Goal: Task Accomplishment & Management: Manage account settings

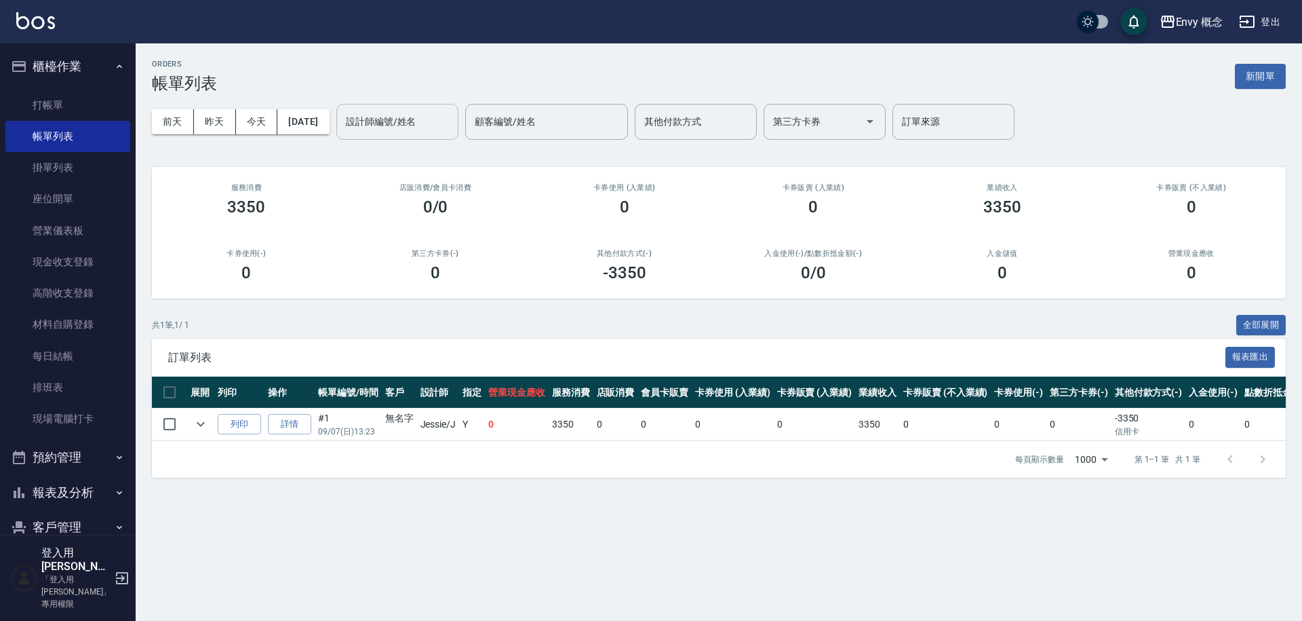
click at [385, 124] on input "設計師編號/姓名" at bounding box center [398, 122] width 110 height 24
click at [512, 40] on div "Envy 概念 登出" at bounding box center [651, 21] width 1302 height 43
click at [1245, 77] on button "新開單" at bounding box center [1260, 76] width 51 height 25
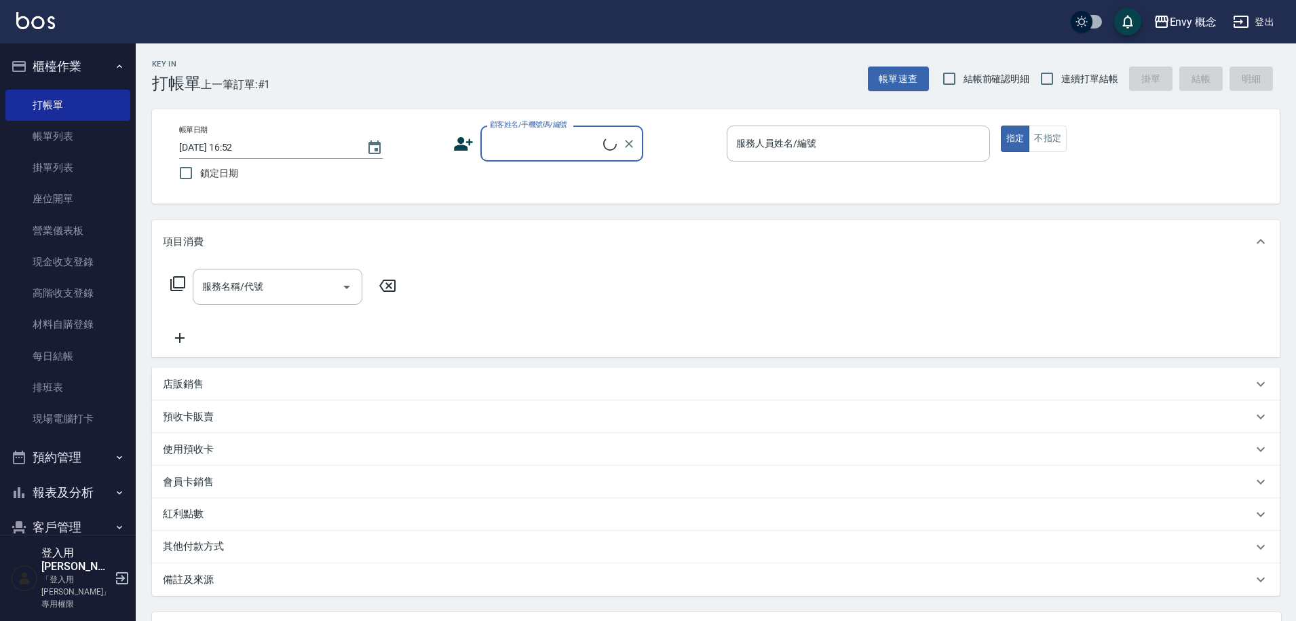
click at [541, 147] on input "顧客姓名/手機號碼/編號" at bounding box center [544, 144] width 117 height 24
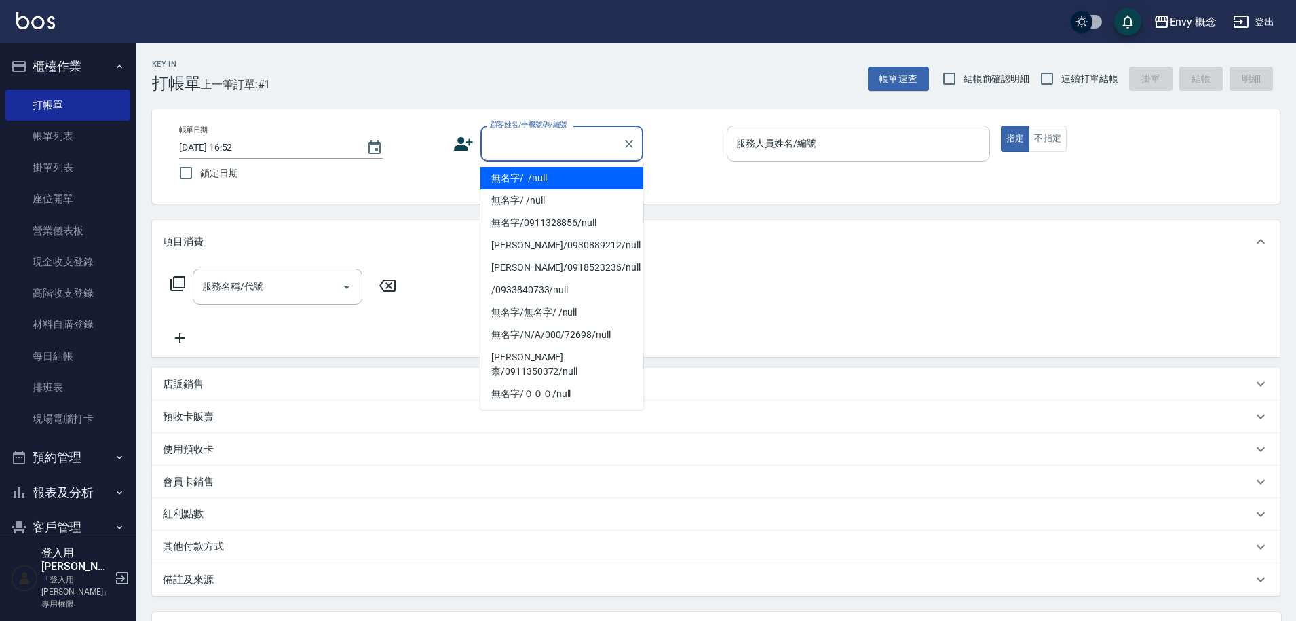
drag, startPoint x: 555, startPoint y: 176, endPoint x: 879, endPoint y: 145, distance: 325.7
click at [555, 176] on li "無名字/ /null" at bounding box center [561, 178] width 163 height 22
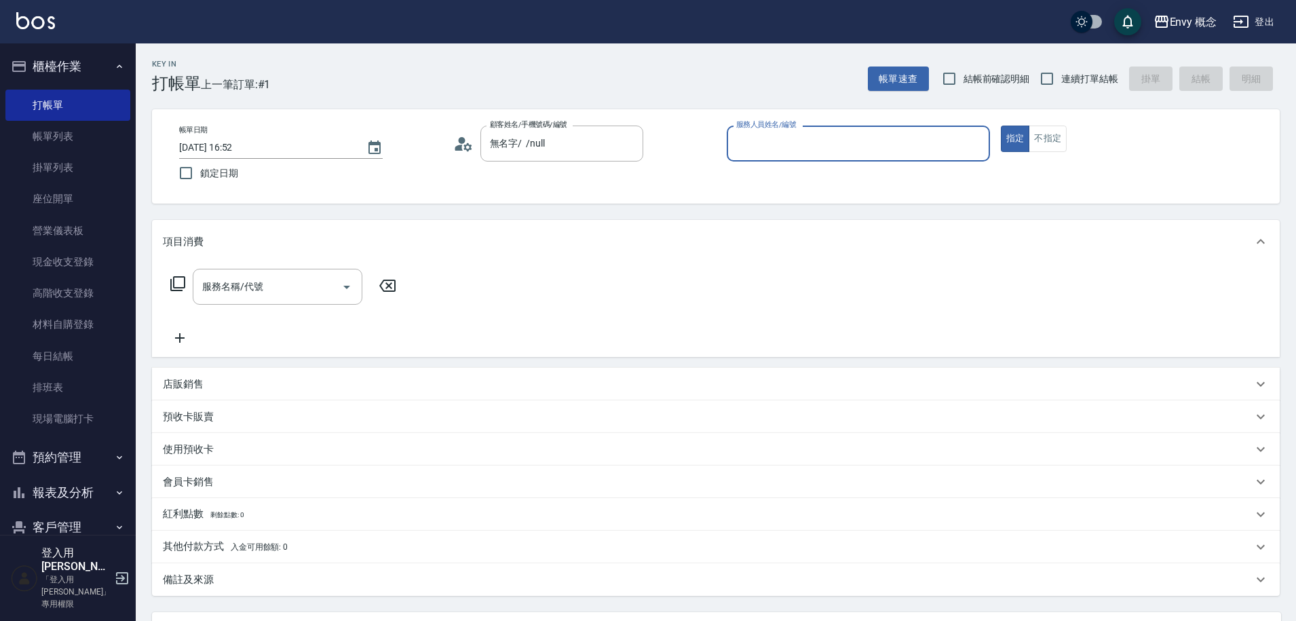
type input "無名字/ /null"
click at [877, 142] on input "服務人員姓名/編號" at bounding box center [858, 144] width 251 height 24
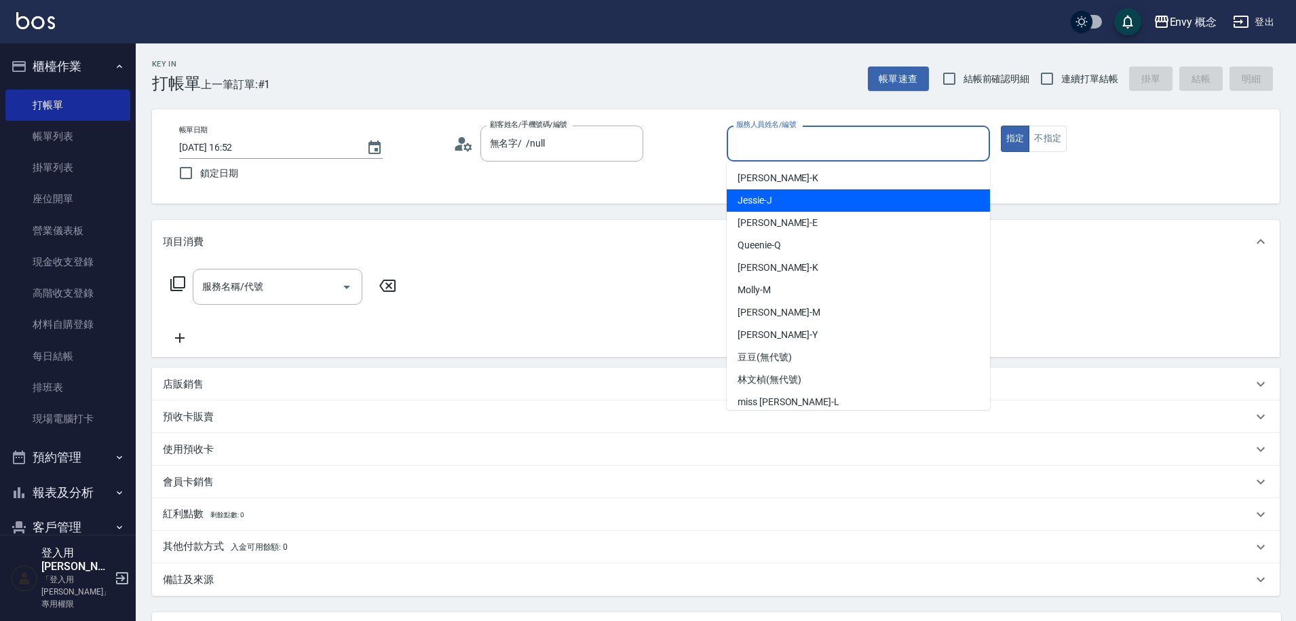
click at [821, 208] on div "[PERSON_NAME]" at bounding box center [857, 200] width 263 height 22
type input "[PERSON_NAME]"
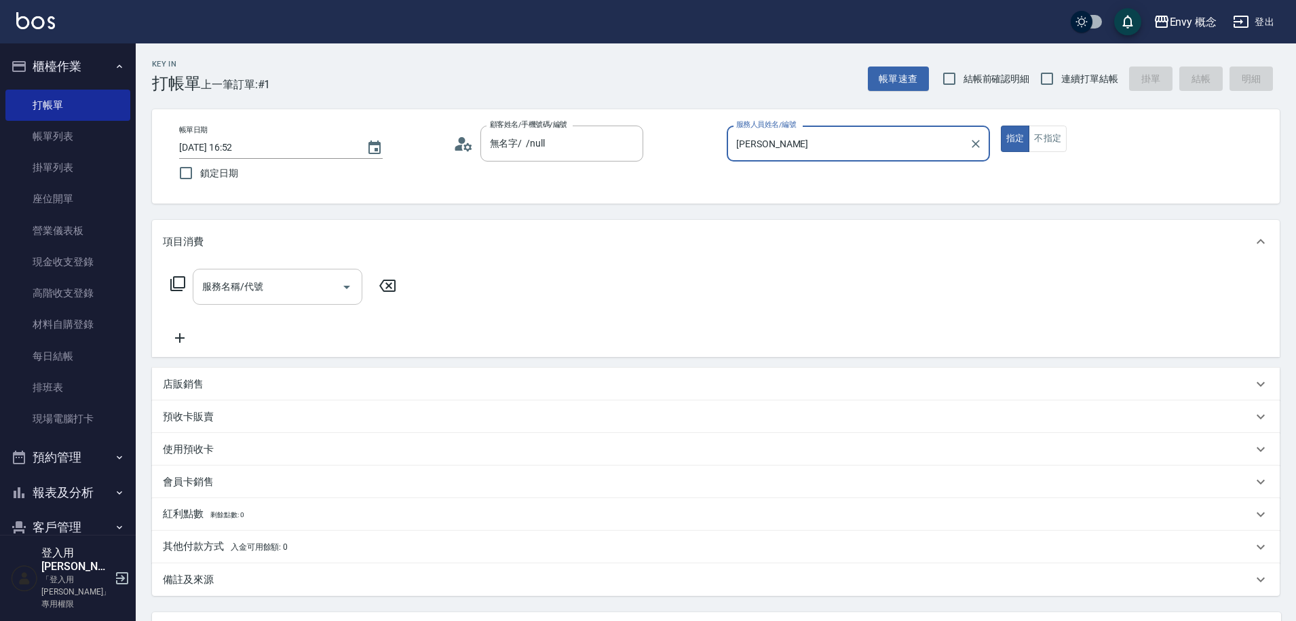
click at [258, 293] on input "服務名稱/代號" at bounding box center [267, 287] width 137 height 24
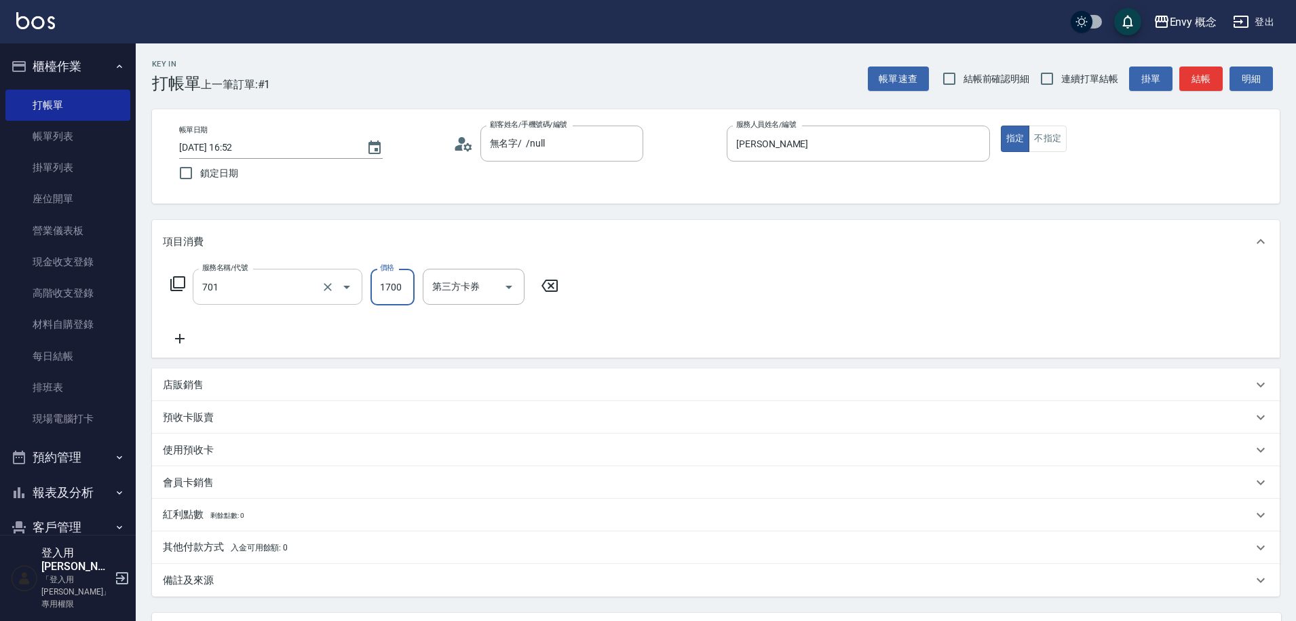
type input "701 染髮(701)"
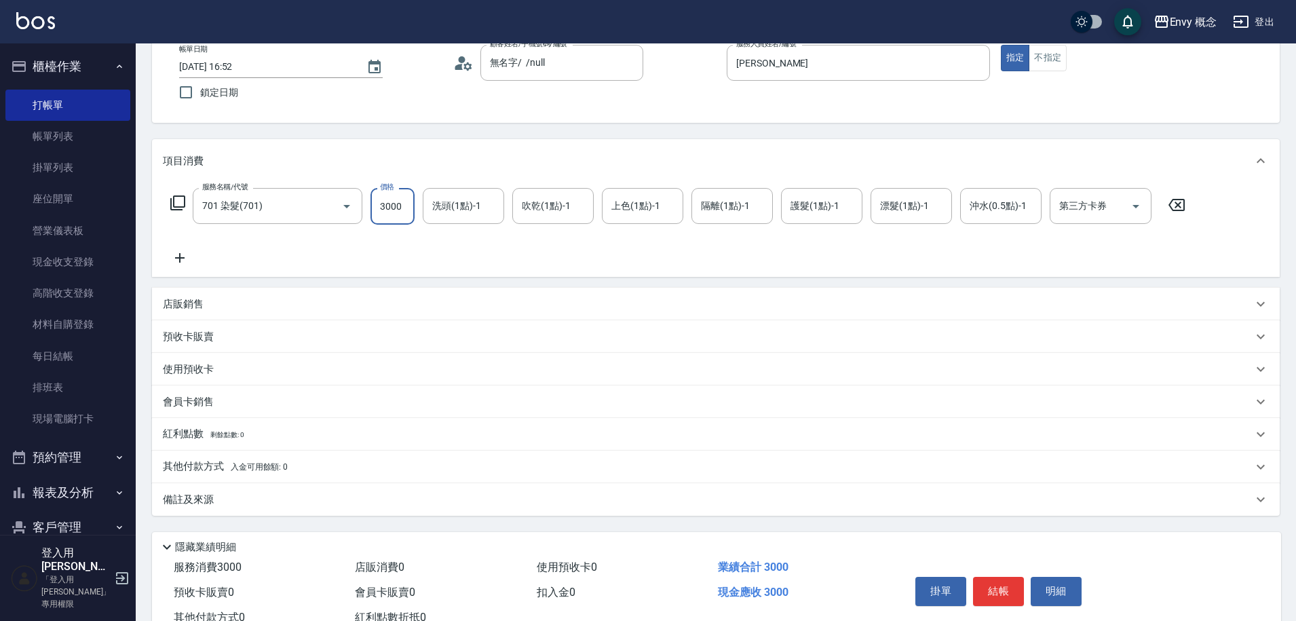
scroll to position [129, 0]
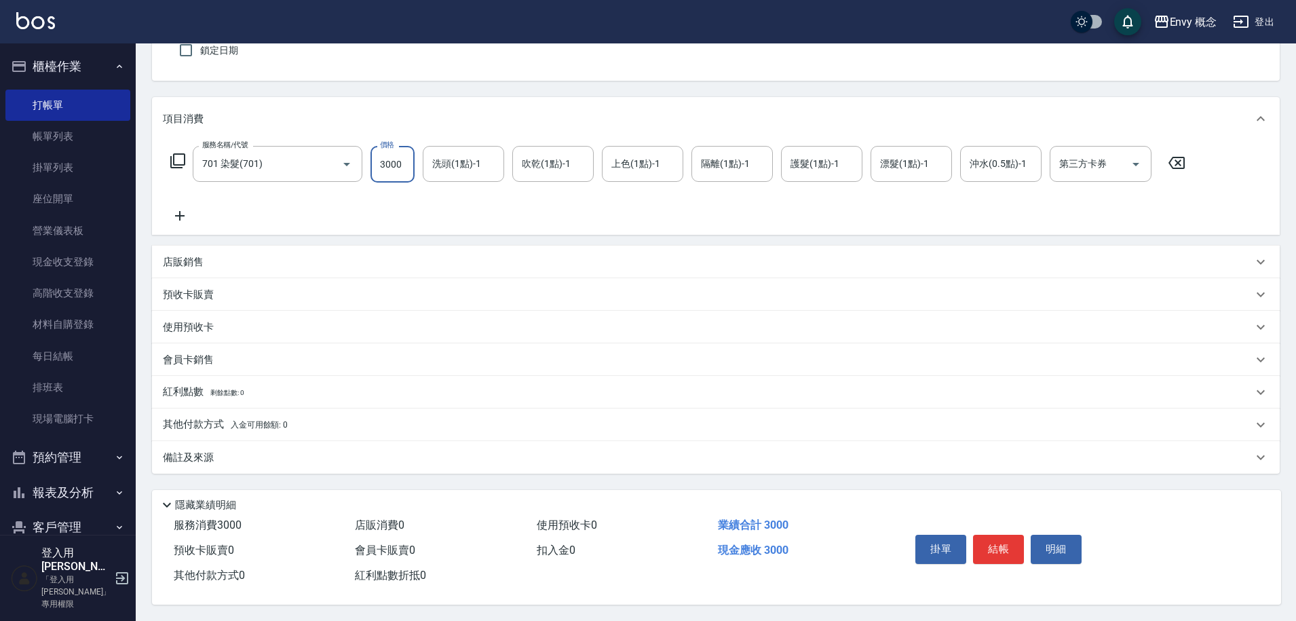
type input "3000"
click at [316, 408] on div "其他付款方式 入金可用餘額: 0 其他付款方式 其他付款方式 入金剩餘： 0元 0 ​ 整筆扣入金 0元 異動入金" at bounding box center [715, 424] width 1127 height 33
click at [324, 428] on div "其他付款方式 入金可用餘額: 0" at bounding box center [715, 424] width 1127 height 33
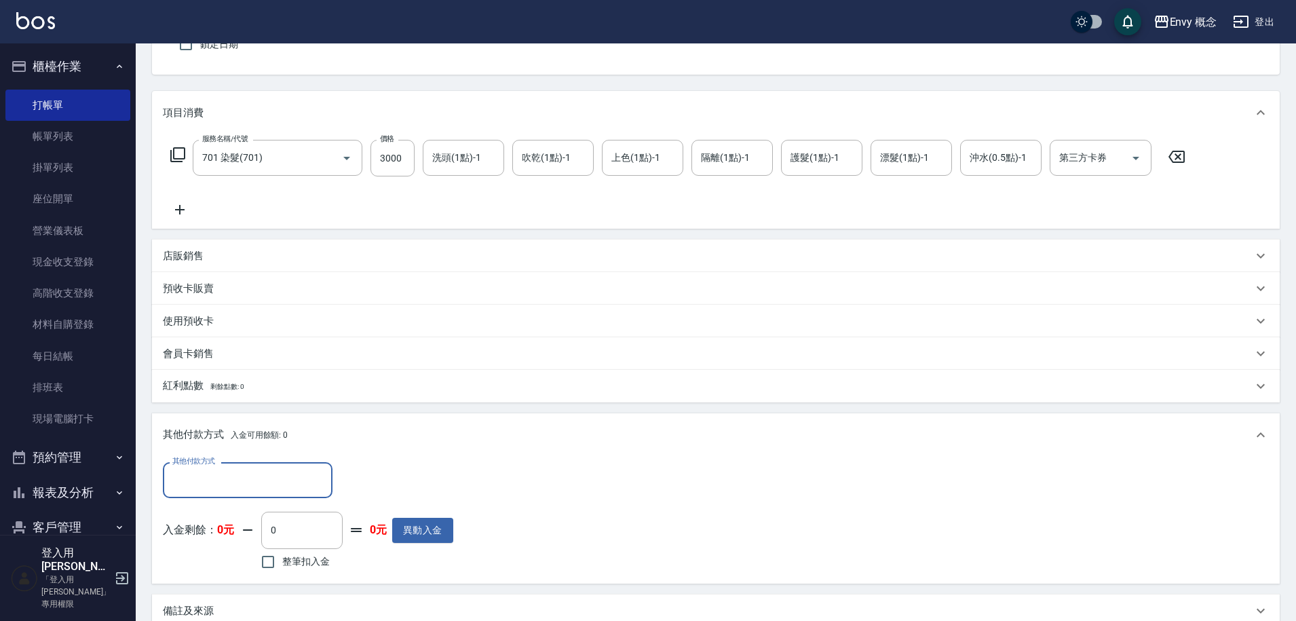
scroll to position [0, 0]
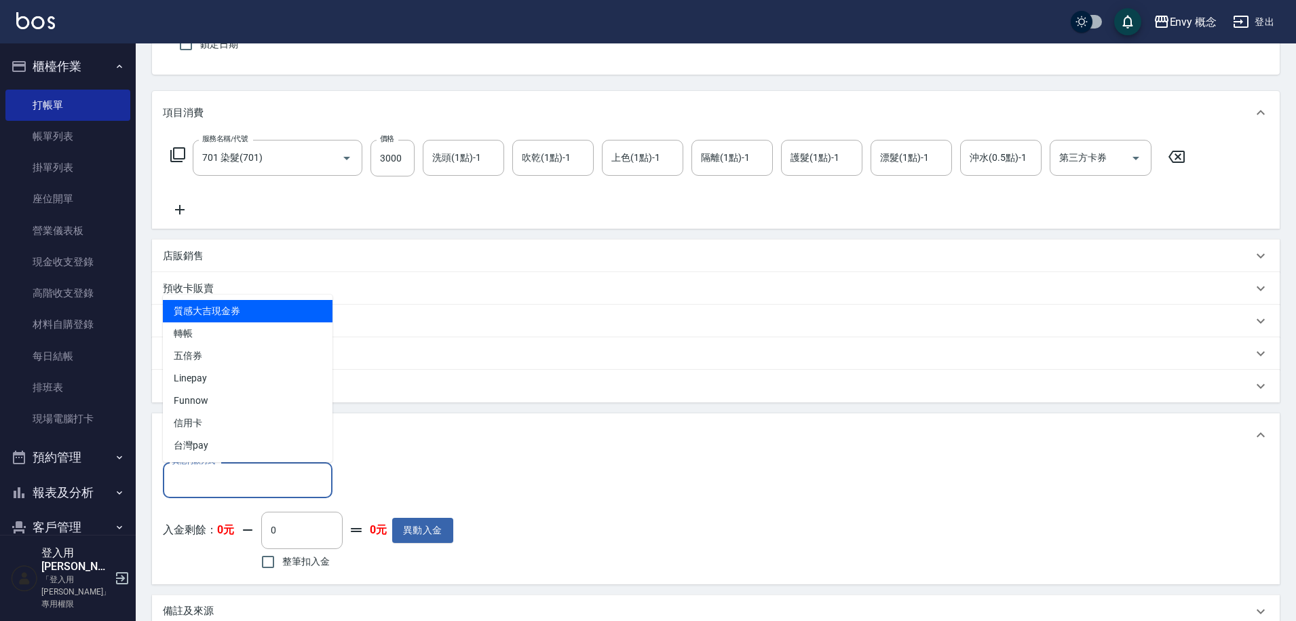
click at [306, 484] on input "其他付款方式" at bounding box center [247, 480] width 157 height 24
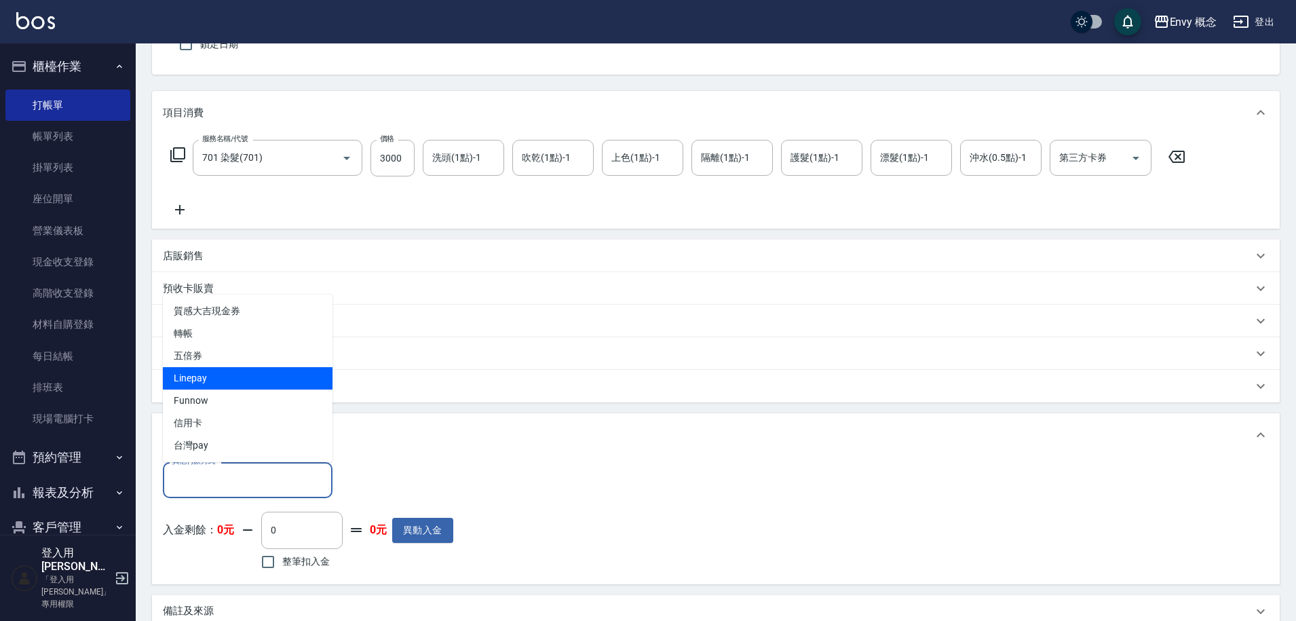
click at [267, 371] on span "Linepay" at bounding box center [248, 378] width 170 height 22
type input "Linepay"
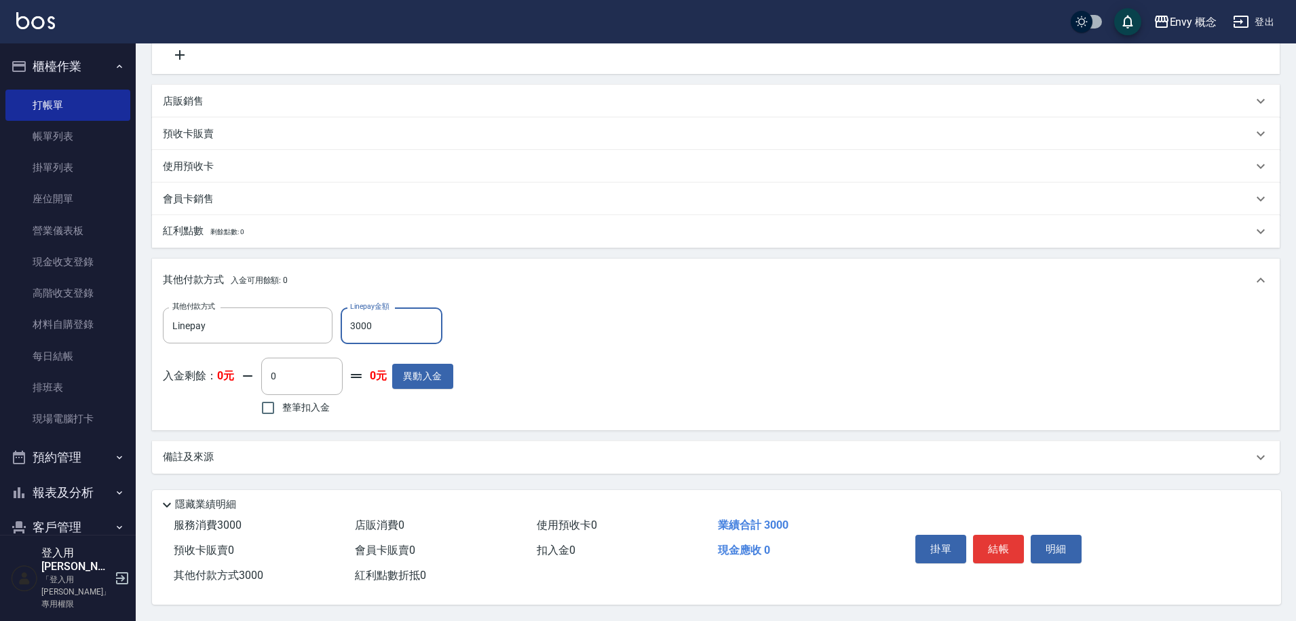
scroll to position [290, 0]
type input "3000"
click at [981, 536] on button "結帳" at bounding box center [998, 548] width 51 height 28
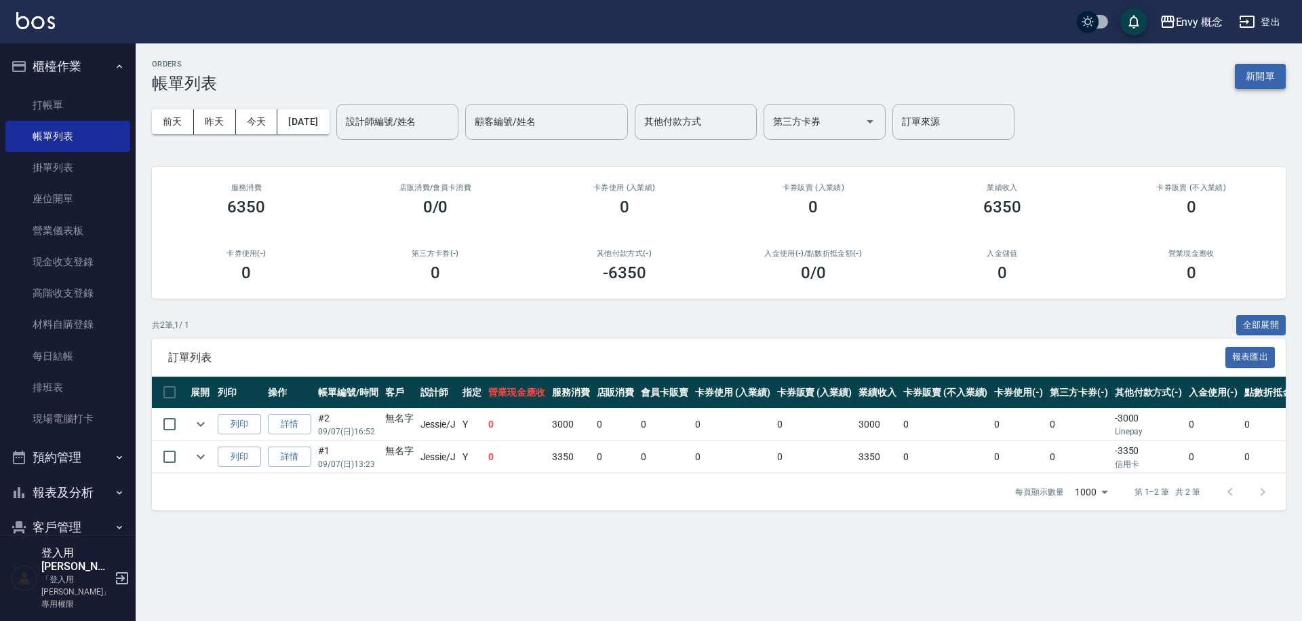
click at [1264, 77] on button "新開單" at bounding box center [1260, 76] width 51 height 25
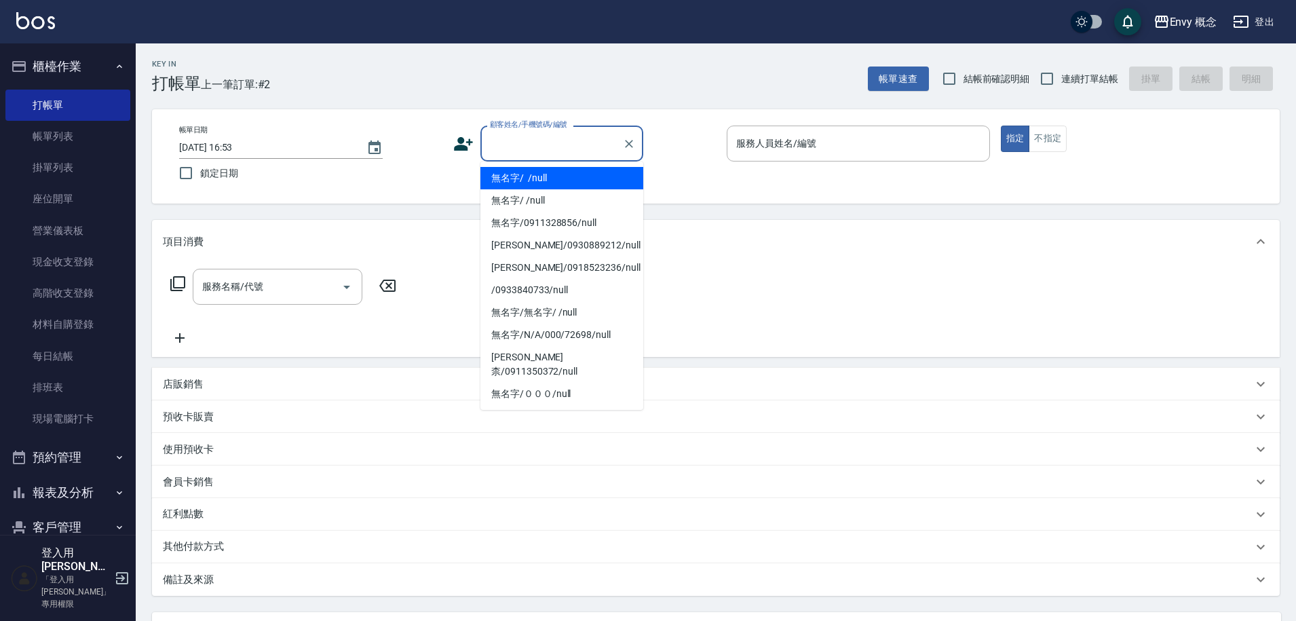
click at [522, 141] on input "顧客姓名/手機號碼/編號" at bounding box center [551, 144] width 130 height 24
click at [576, 183] on li "無名字/ /null" at bounding box center [561, 178] width 163 height 22
type input "無名字/ /null"
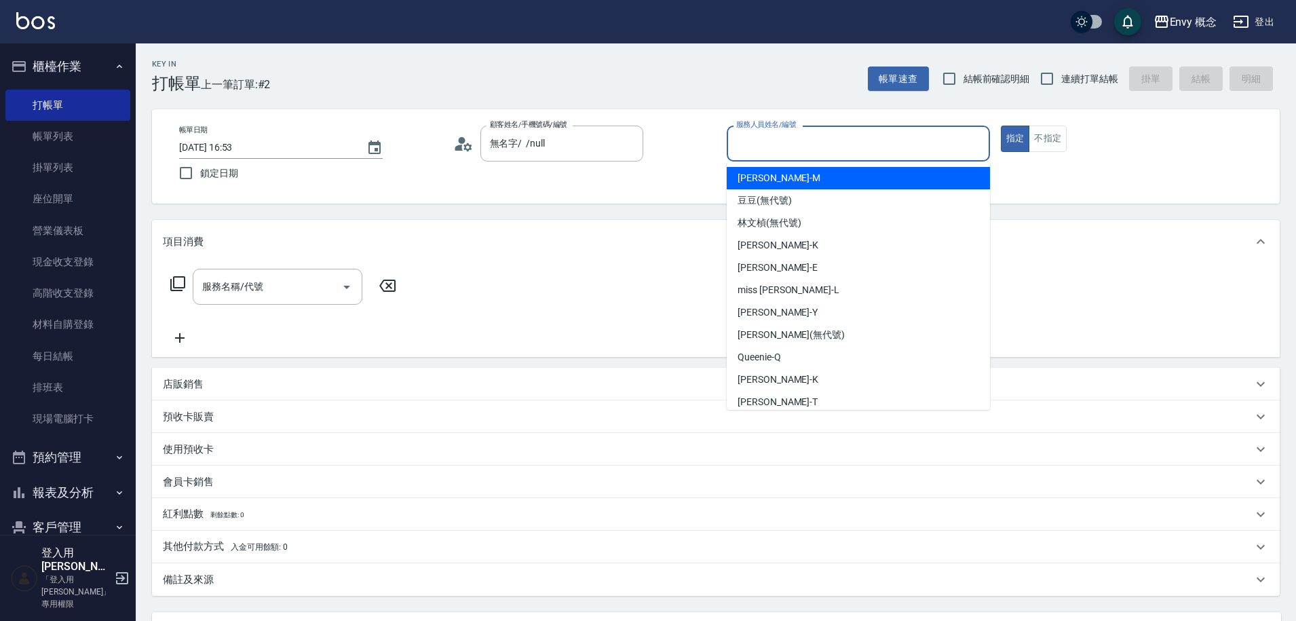
click at [741, 147] on input "服務人員姓名/編號" at bounding box center [858, 144] width 251 height 24
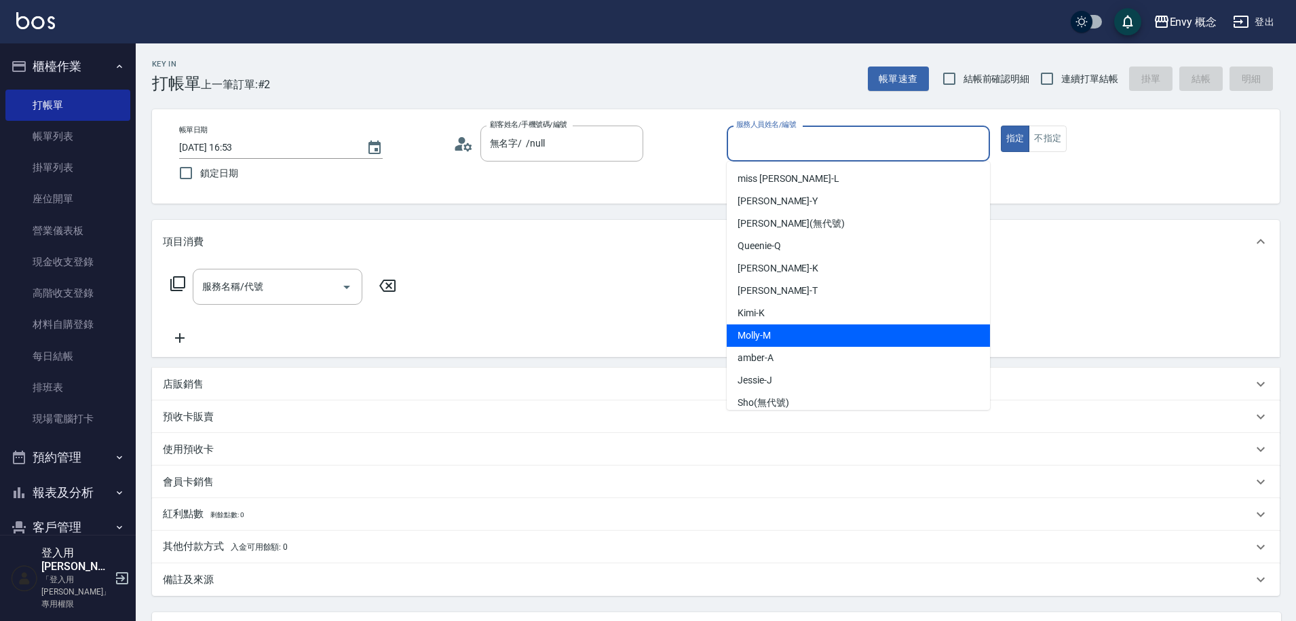
scroll to position [121, 0]
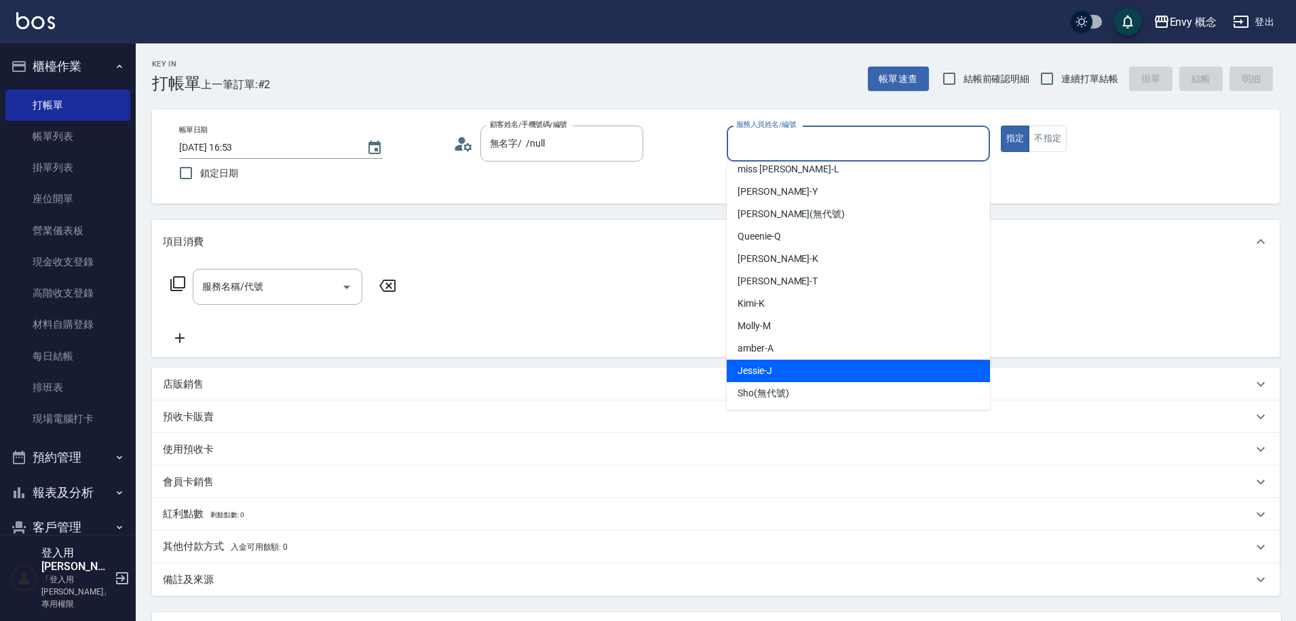
click at [818, 365] on div "[PERSON_NAME]" at bounding box center [857, 370] width 263 height 22
type input "[PERSON_NAME]"
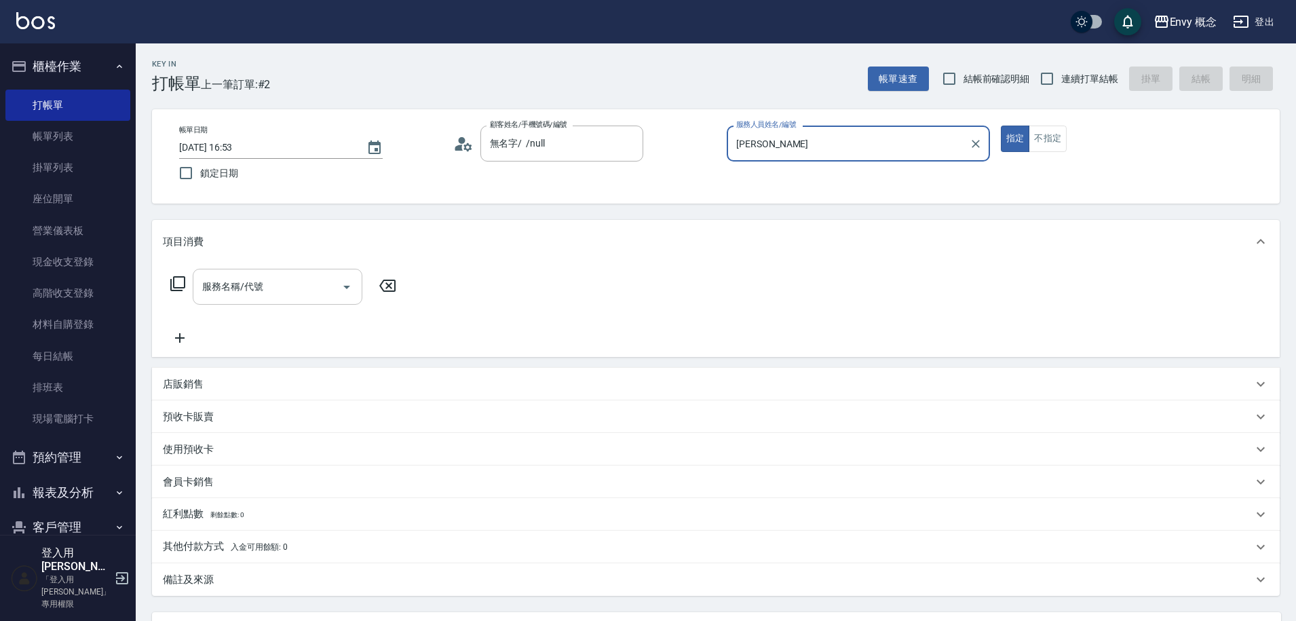
click at [311, 285] on input "服務名稱/代號" at bounding box center [267, 287] width 137 height 24
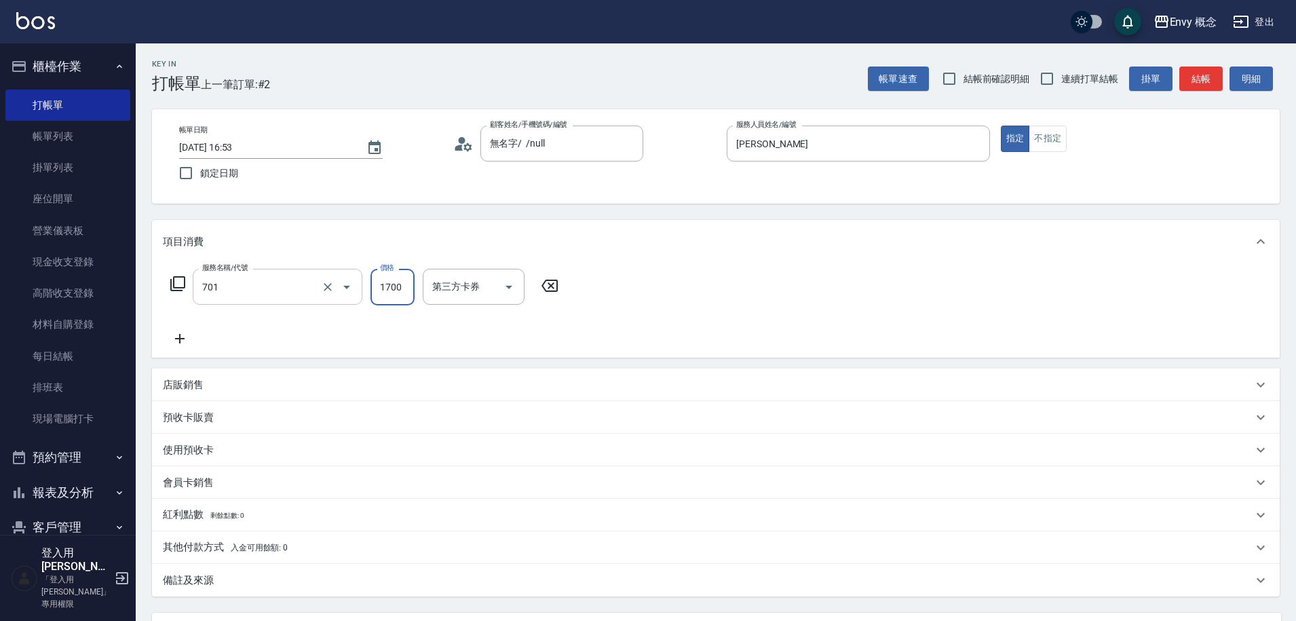
type input "701 染髮(701)"
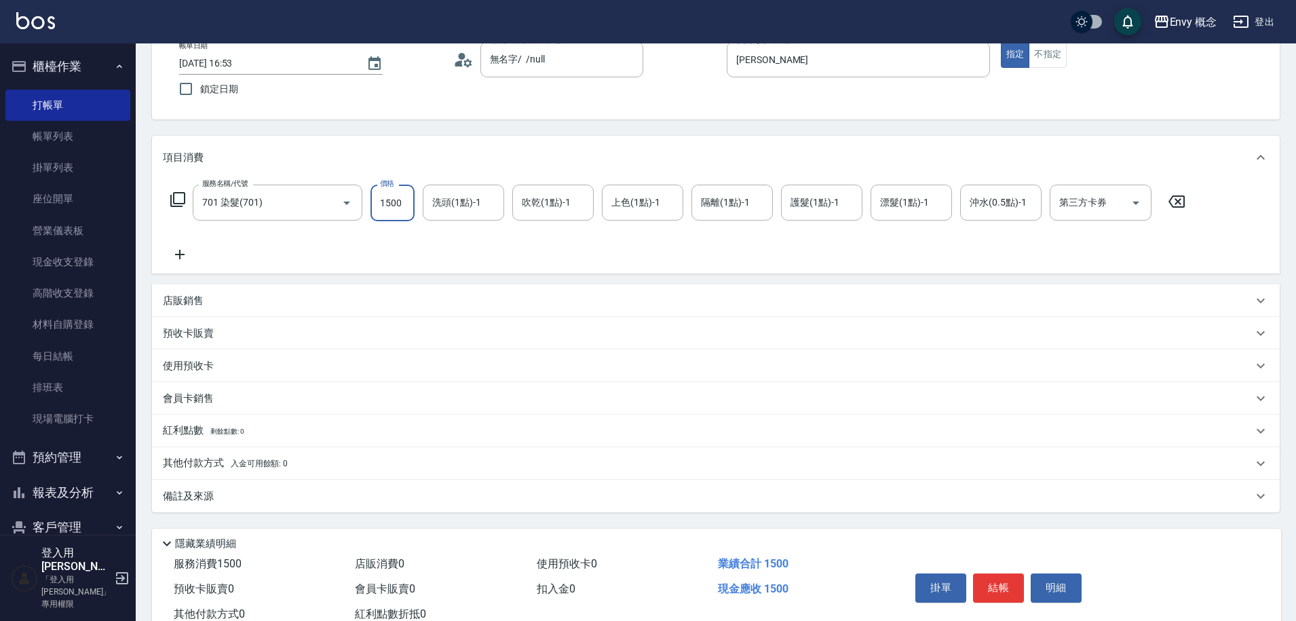
scroll to position [129, 0]
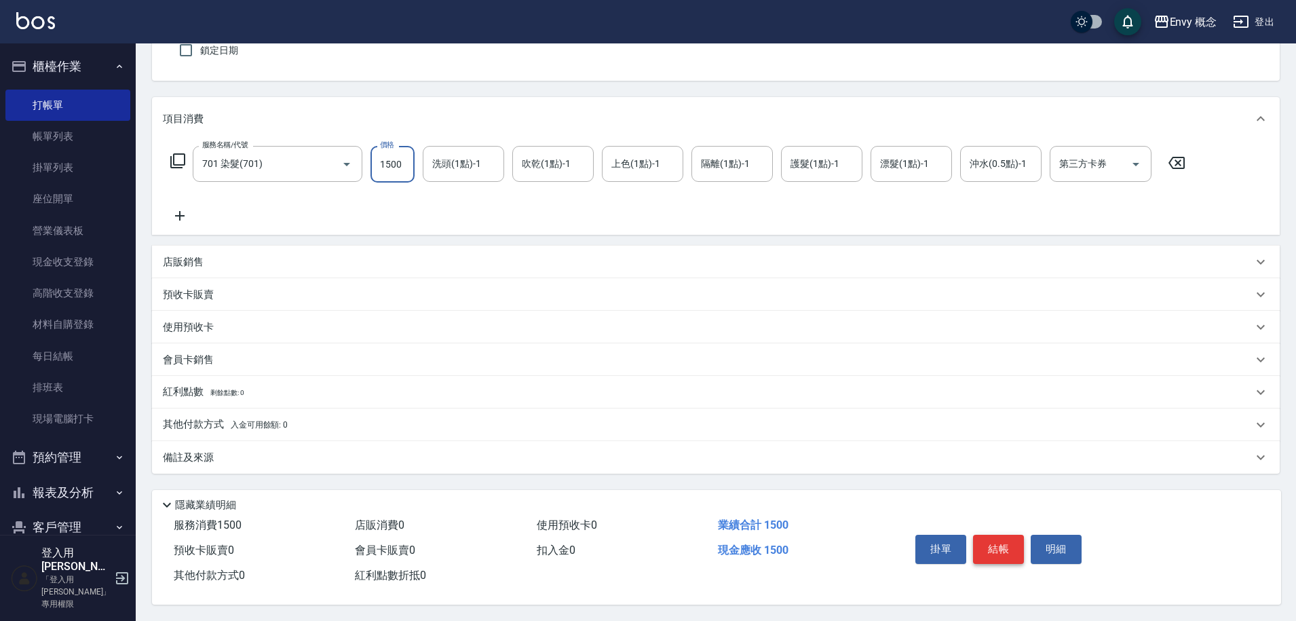
type input "1500"
click at [1006, 545] on button "結帳" at bounding box center [998, 548] width 51 height 28
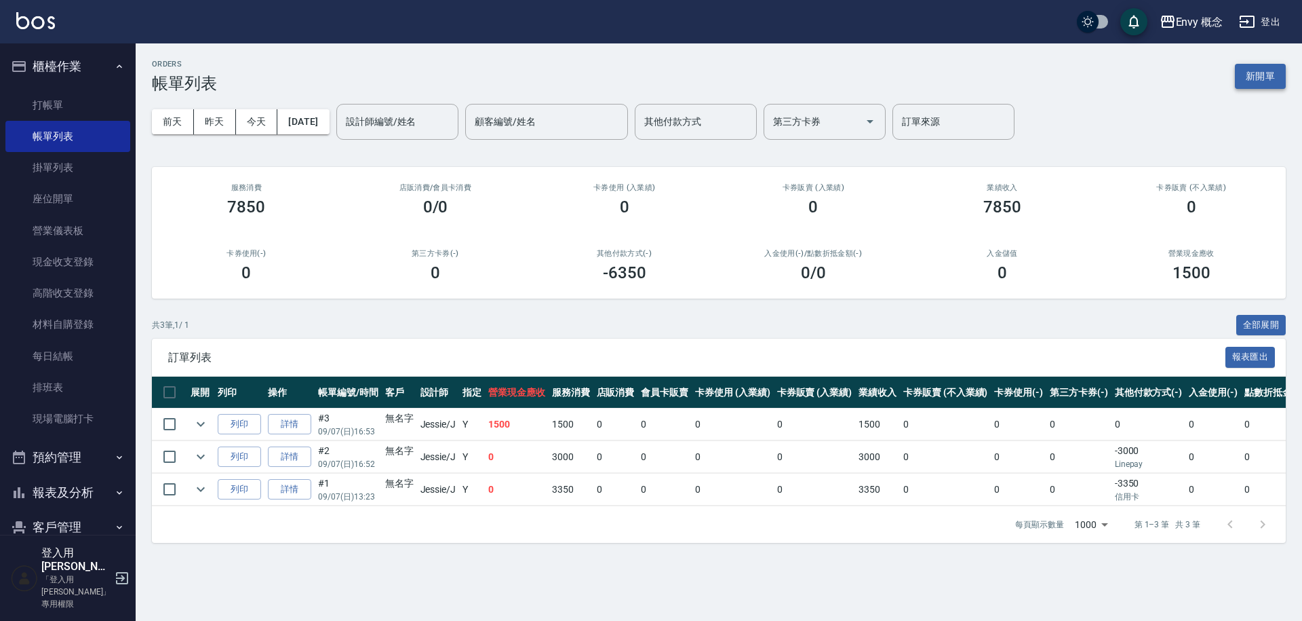
click at [1262, 66] on button "新開單" at bounding box center [1260, 76] width 51 height 25
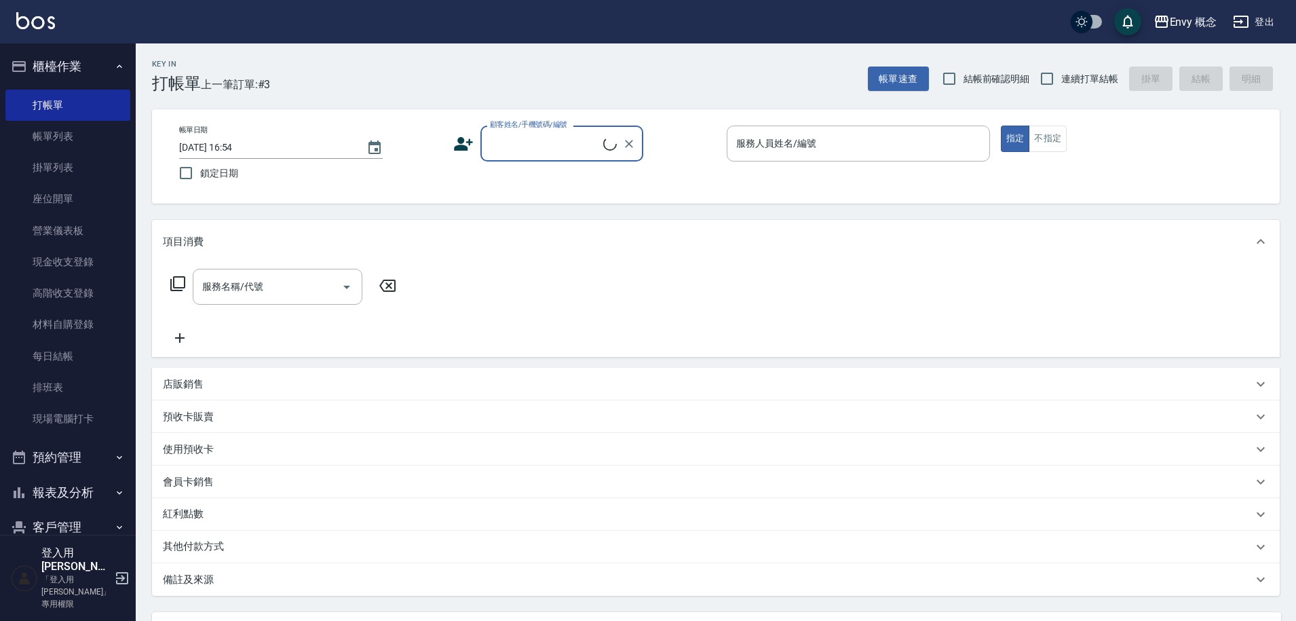
click at [546, 145] on input "顧客姓名/手機號碼/編號" at bounding box center [544, 144] width 117 height 24
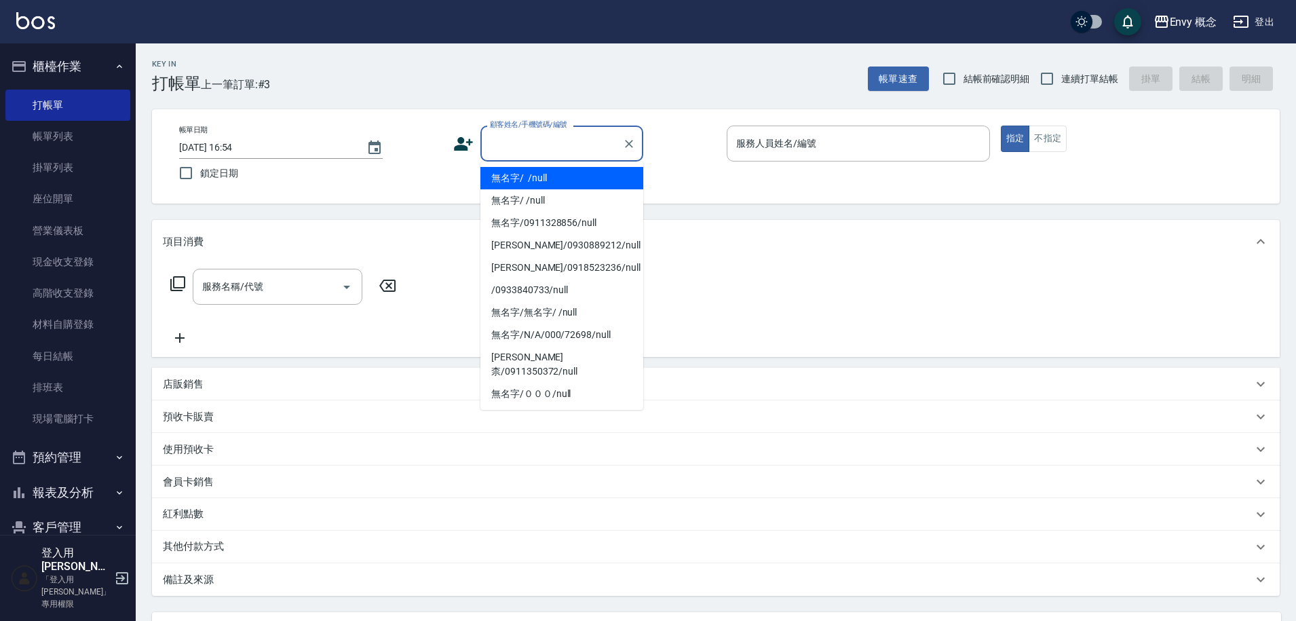
click at [556, 176] on li "無名字/ /null" at bounding box center [561, 178] width 163 height 22
type input "無名字/ /null"
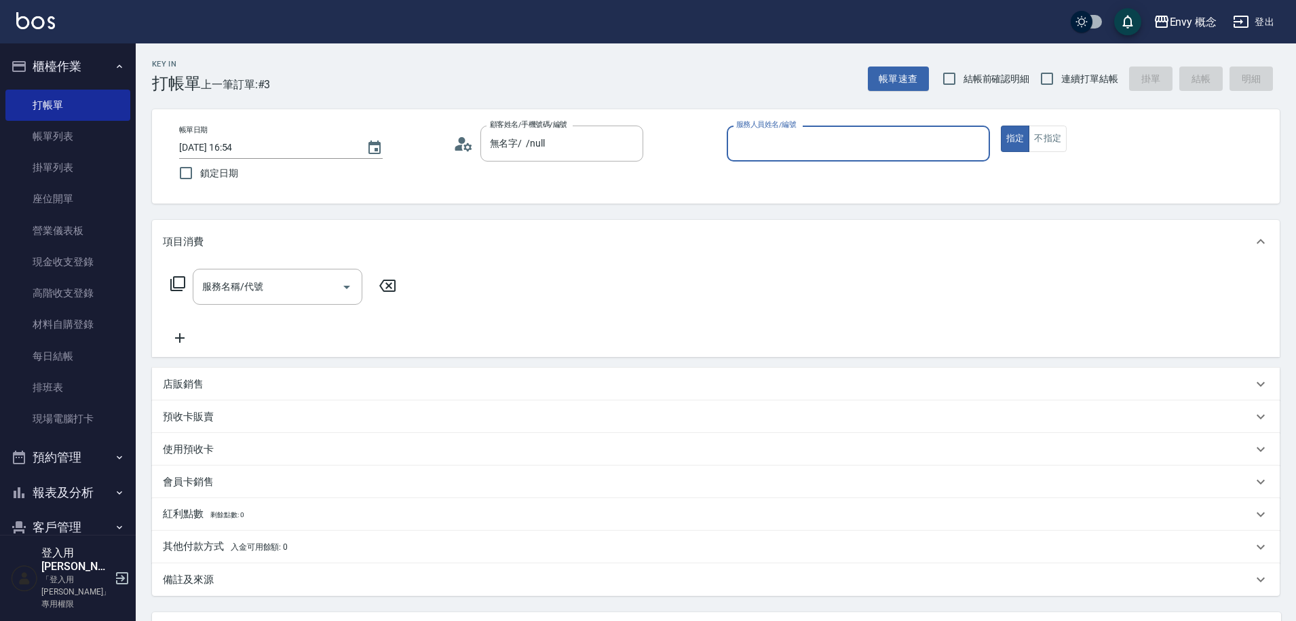
click at [828, 146] on input "服務人員姓名/編號" at bounding box center [858, 144] width 251 height 24
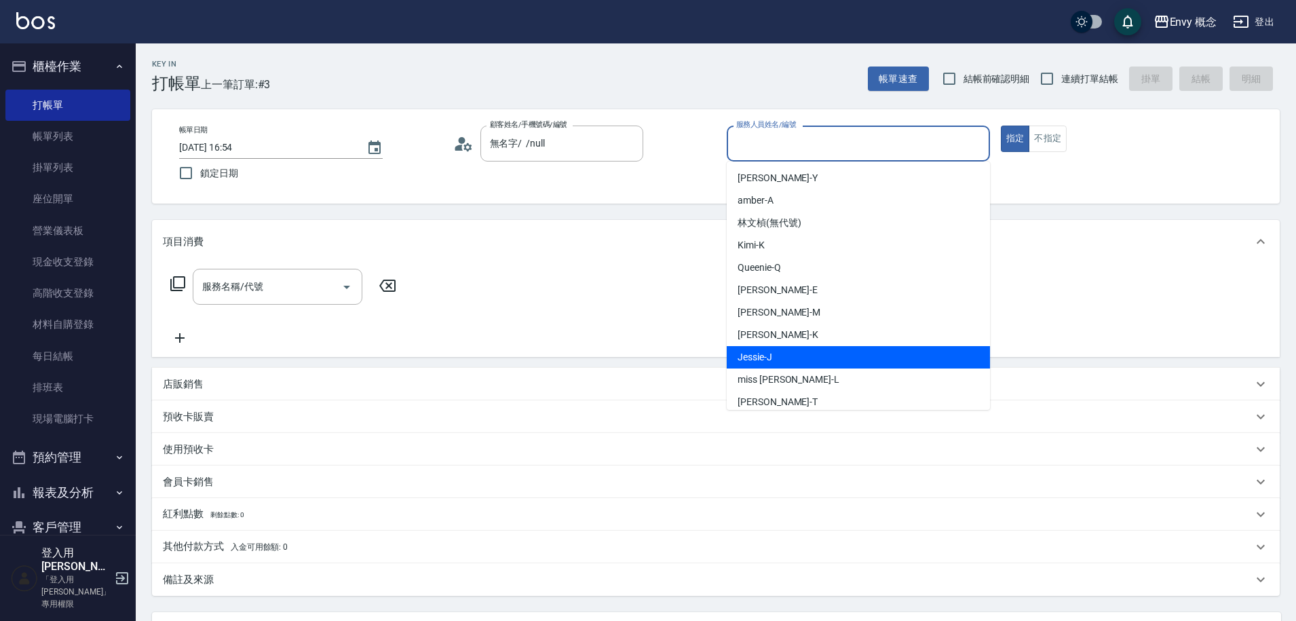
click at [809, 357] on div "[PERSON_NAME]" at bounding box center [857, 357] width 263 height 22
type input "[PERSON_NAME]"
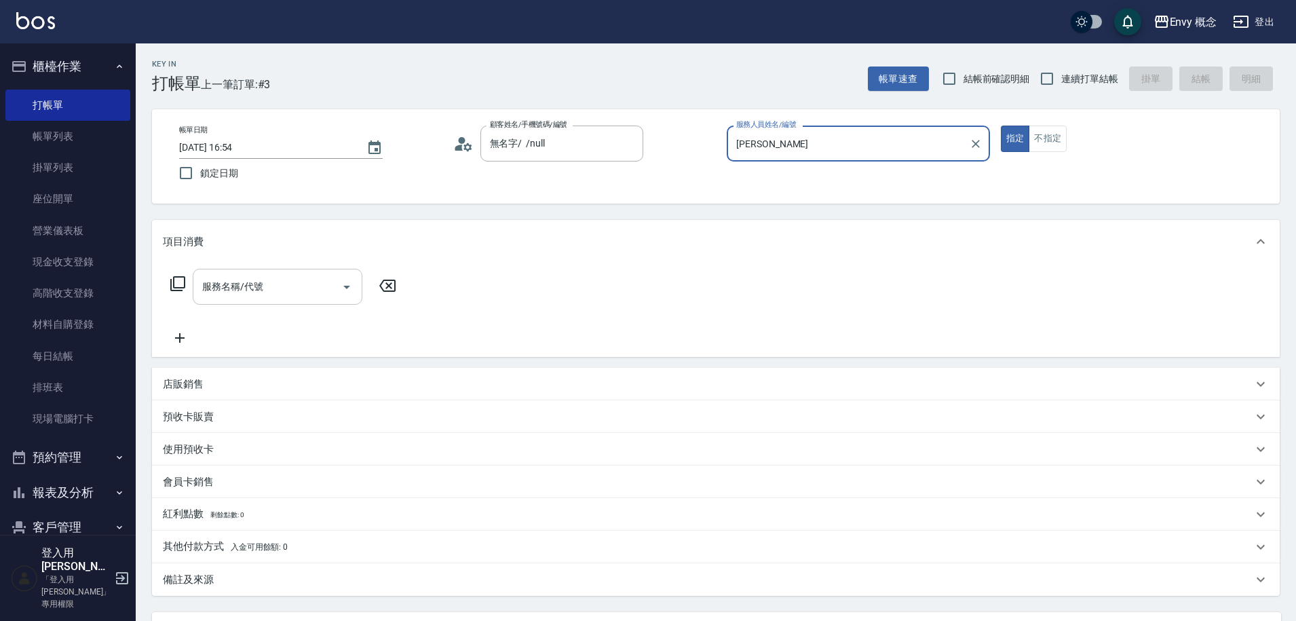
click at [313, 271] on div "服務名稱/代號" at bounding box center [278, 287] width 170 height 36
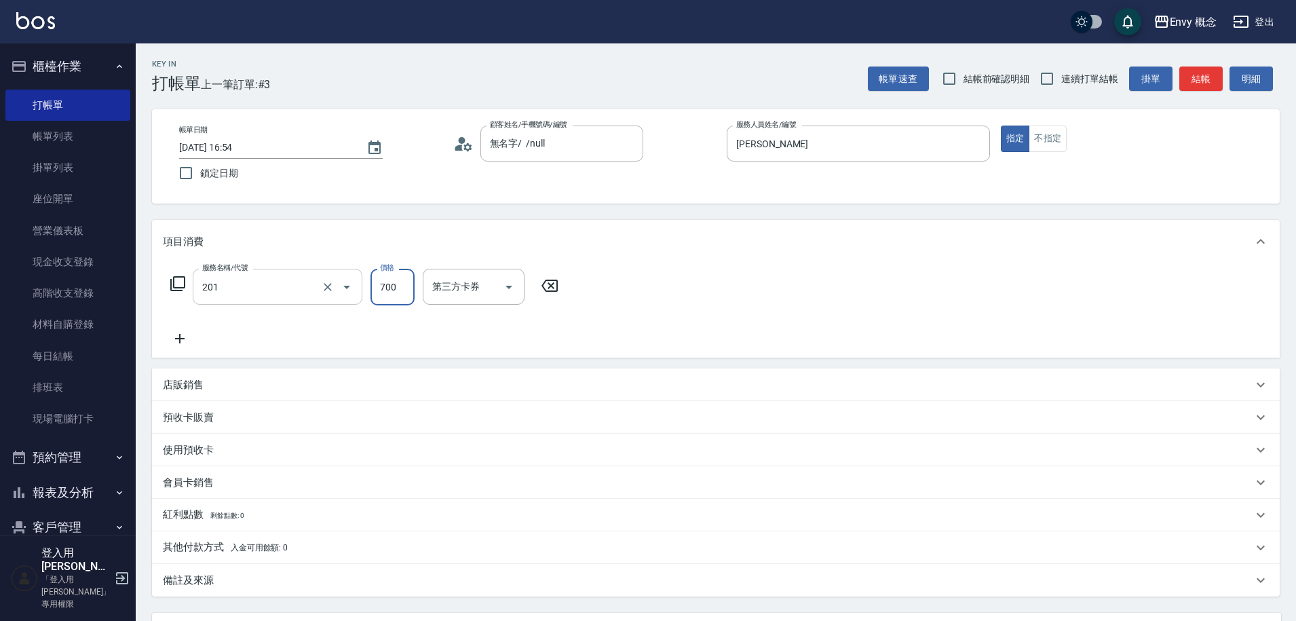
type input "201 剪髮(201)"
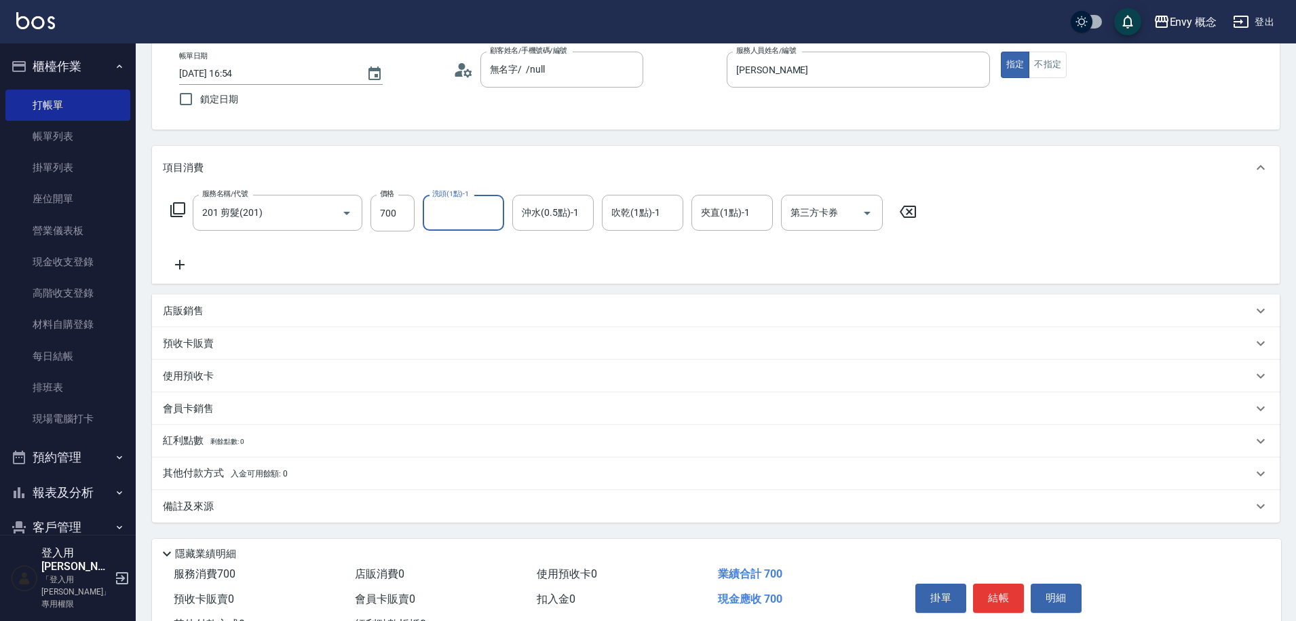
scroll to position [125, 0]
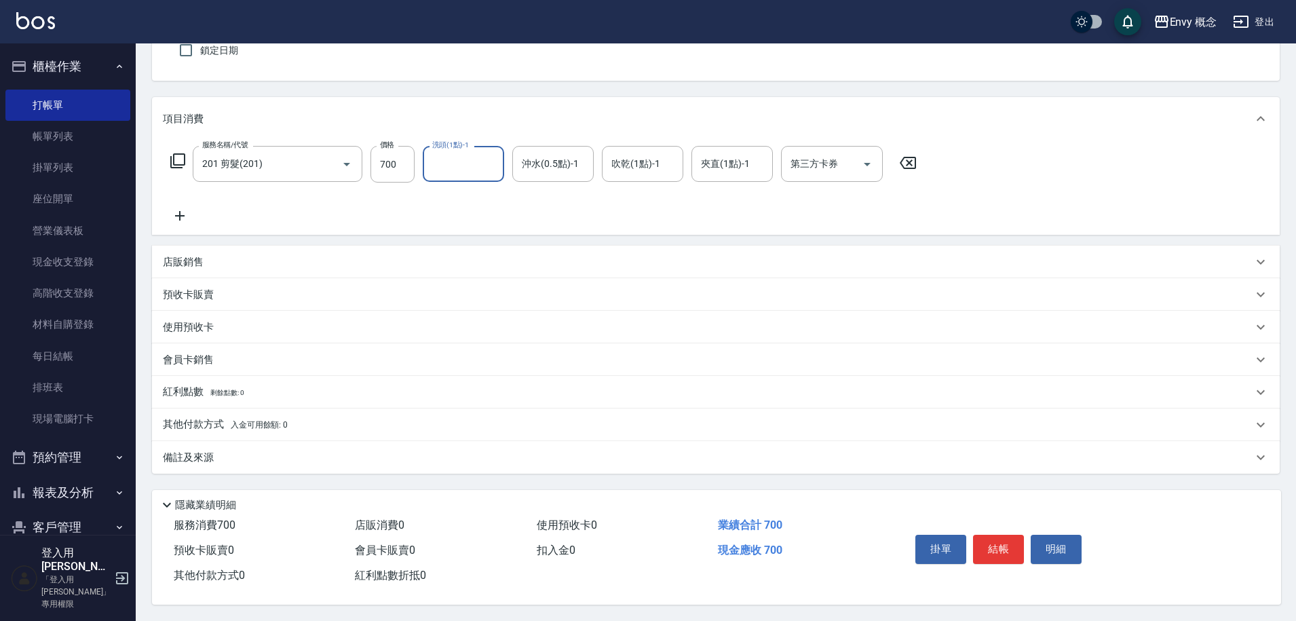
click at [250, 424] on span "入金可用餘額: 0" at bounding box center [260, 424] width 58 height 9
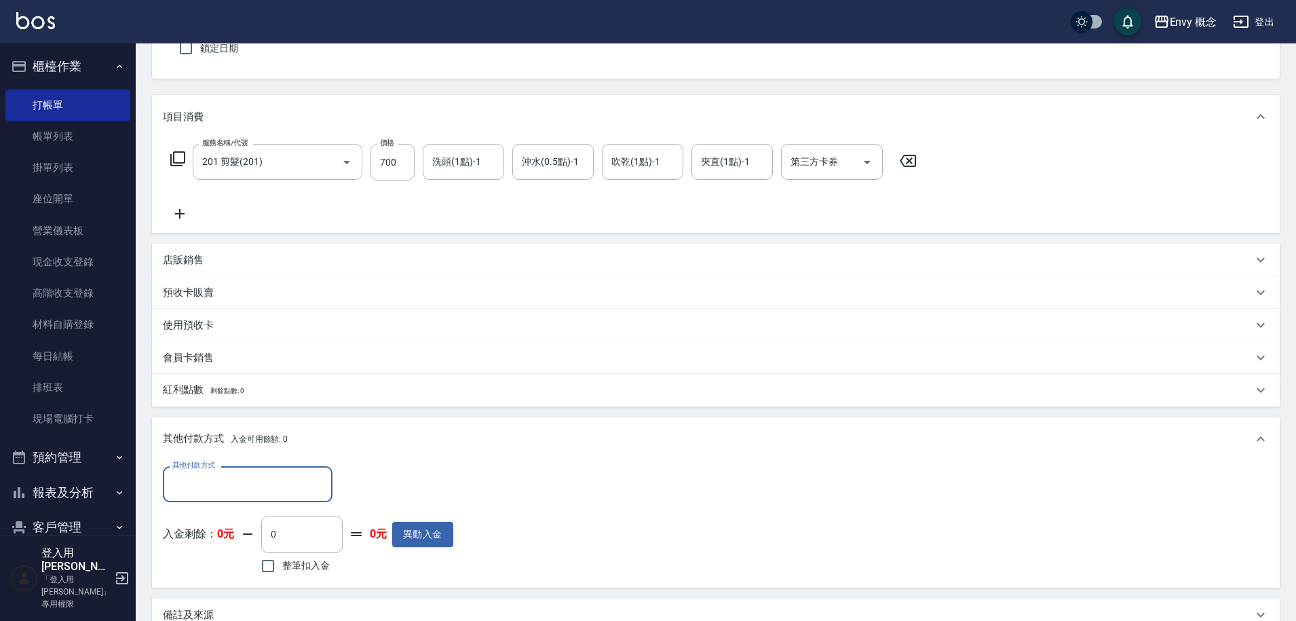
scroll to position [0, 0]
click at [296, 480] on input "其他付款方式" at bounding box center [247, 484] width 157 height 24
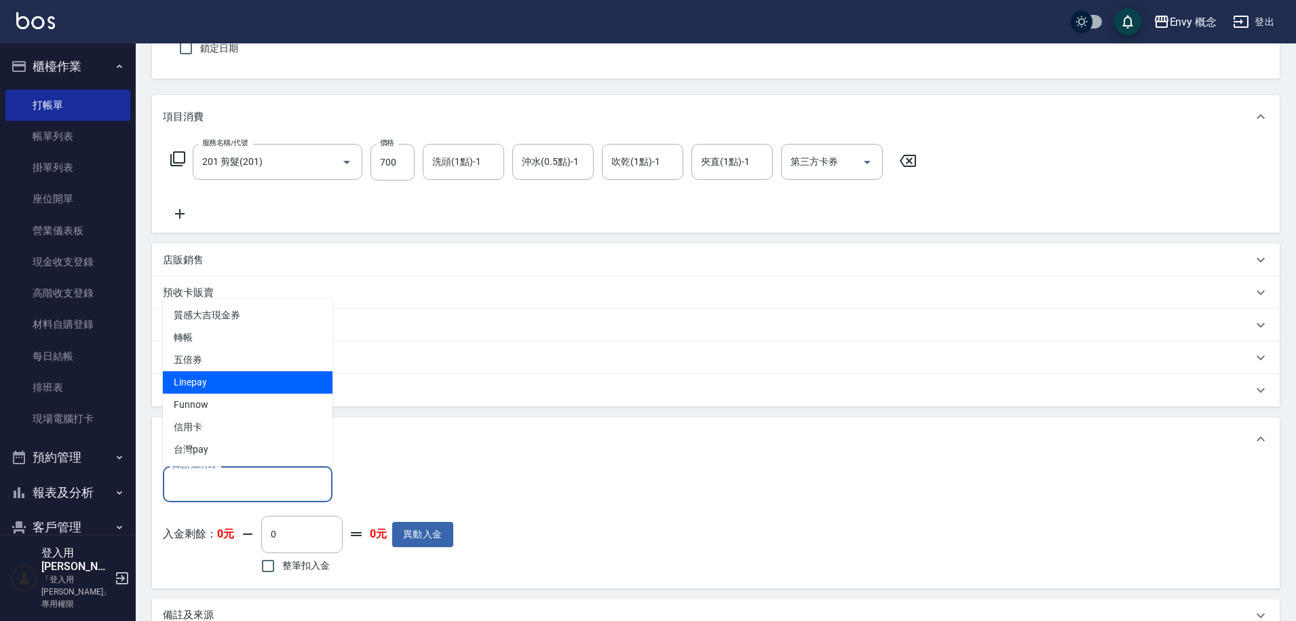
click at [256, 378] on span "Linepay" at bounding box center [248, 382] width 170 height 22
type input "Linepay"
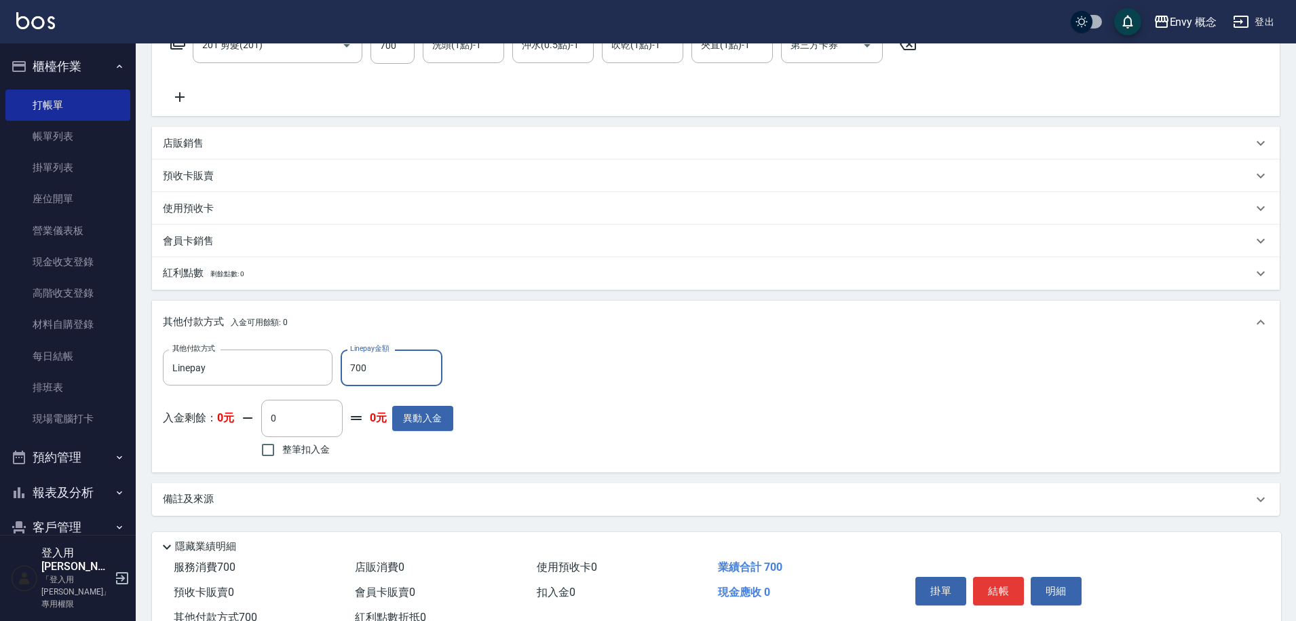
scroll to position [290, 0]
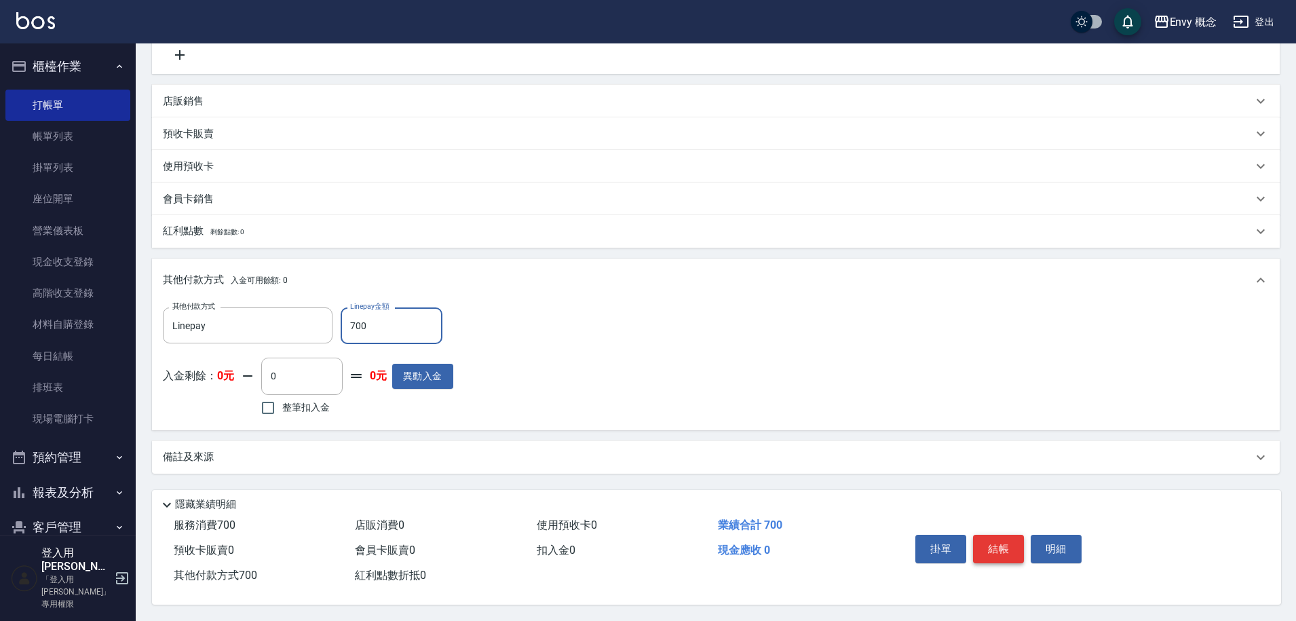
type input "700"
click at [999, 543] on button "結帳" at bounding box center [998, 548] width 51 height 28
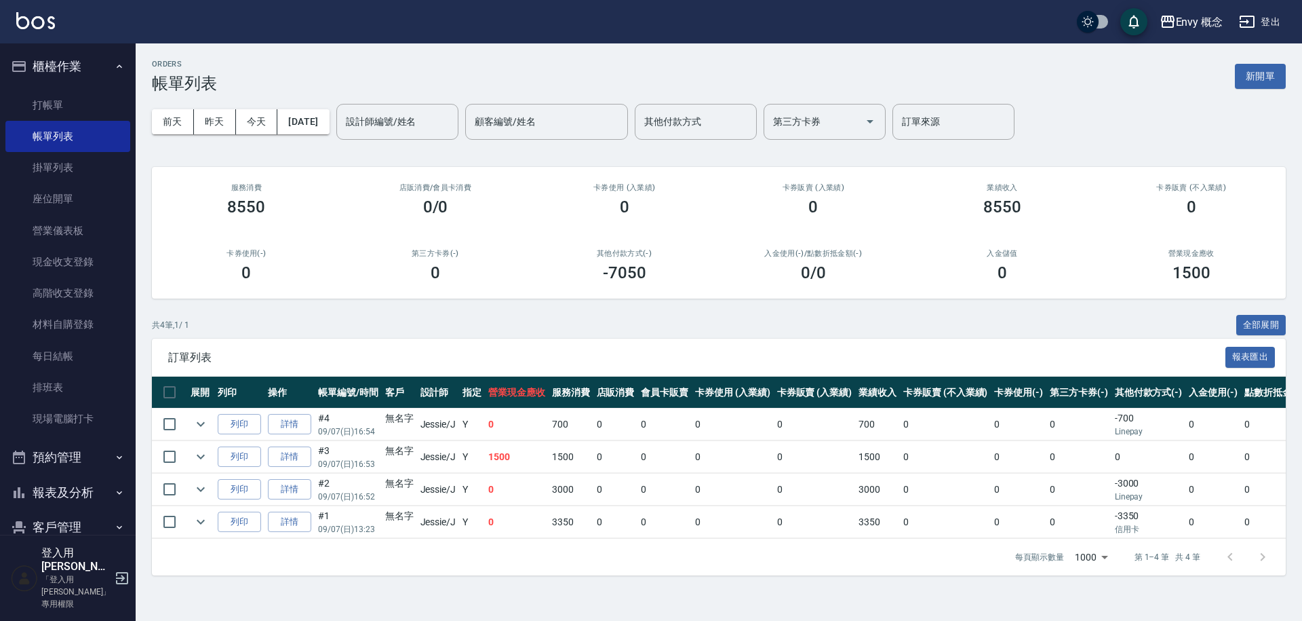
click at [1254, 79] on button "新開單" at bounding box center [1260, 76] width 51 height 25
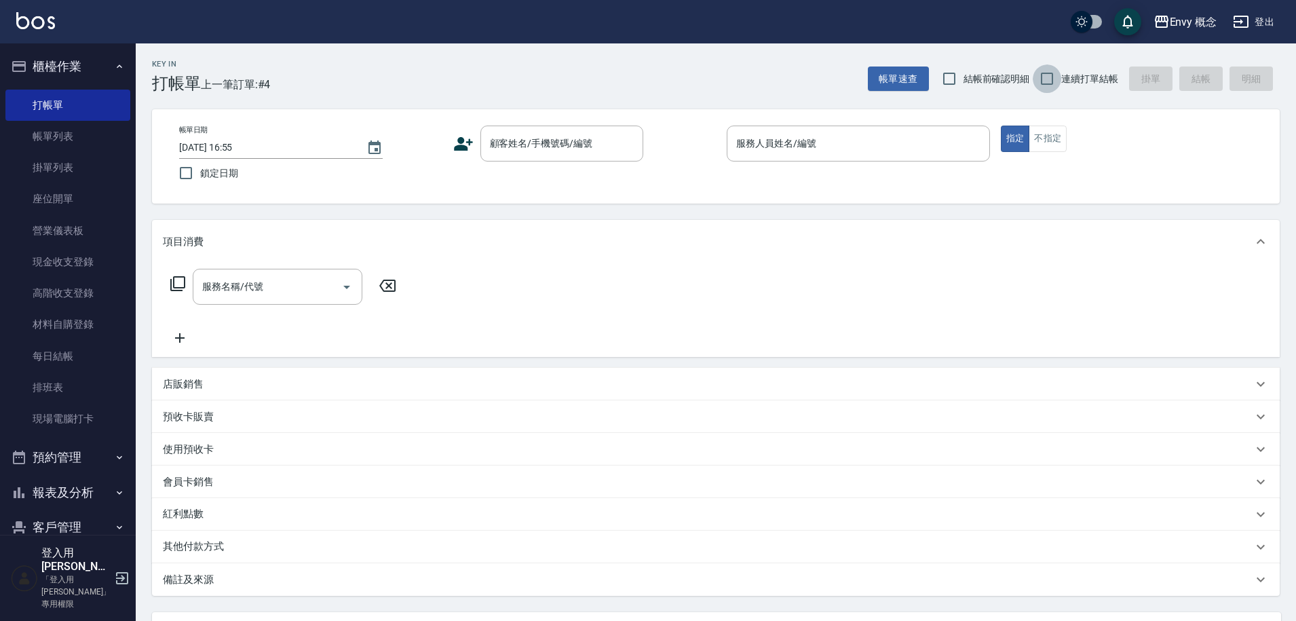
click at [1048, 77] on input "連續打單結帳" at bounding box center [1046, 78] width 28 height 28
checkbox input "true"
click at [577, 135] on div "顧客姓名/手機號碼/編號 顧客姓名/手機號碼/編號" at bounding box center [561, 143] width 163 height 36
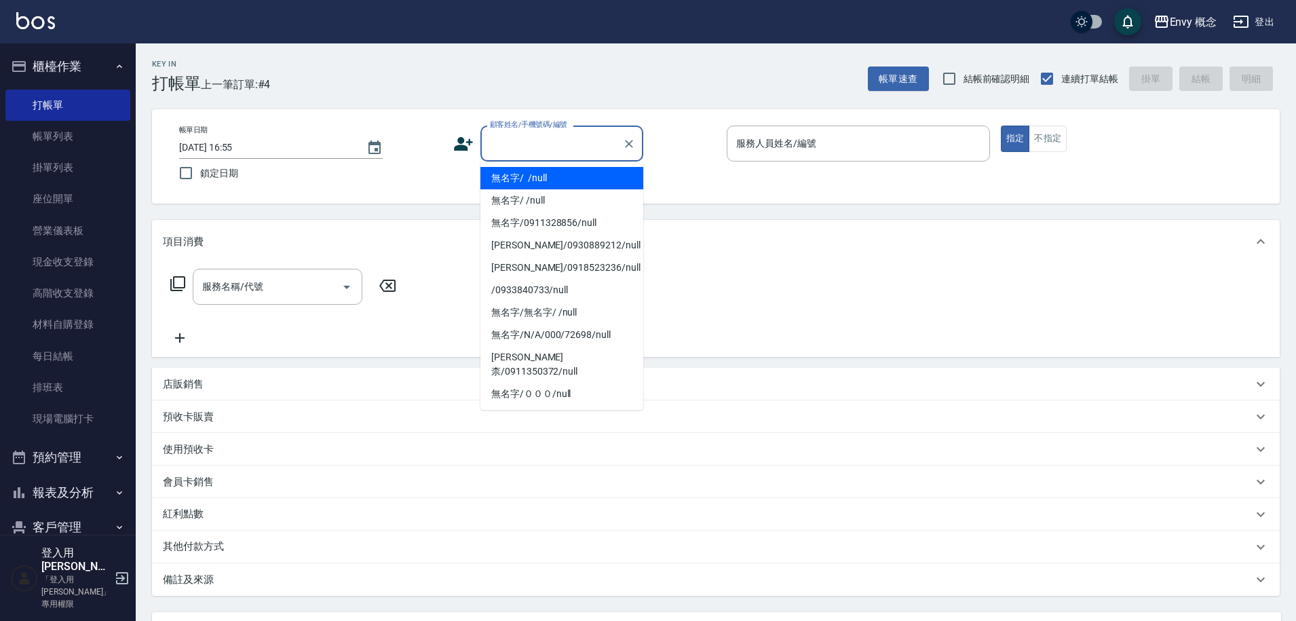
click at [578, 170] on li "無名字/ /null" at bounding box center [561, 178] width 163 height 22
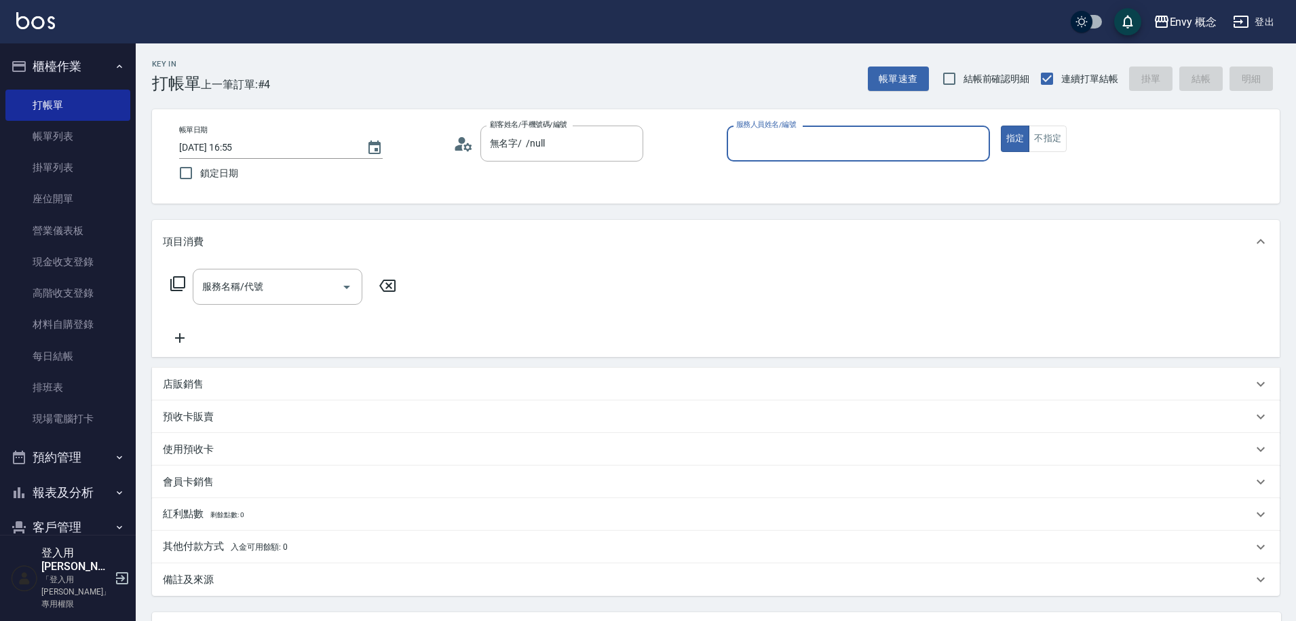
type input "無名字/ /null"
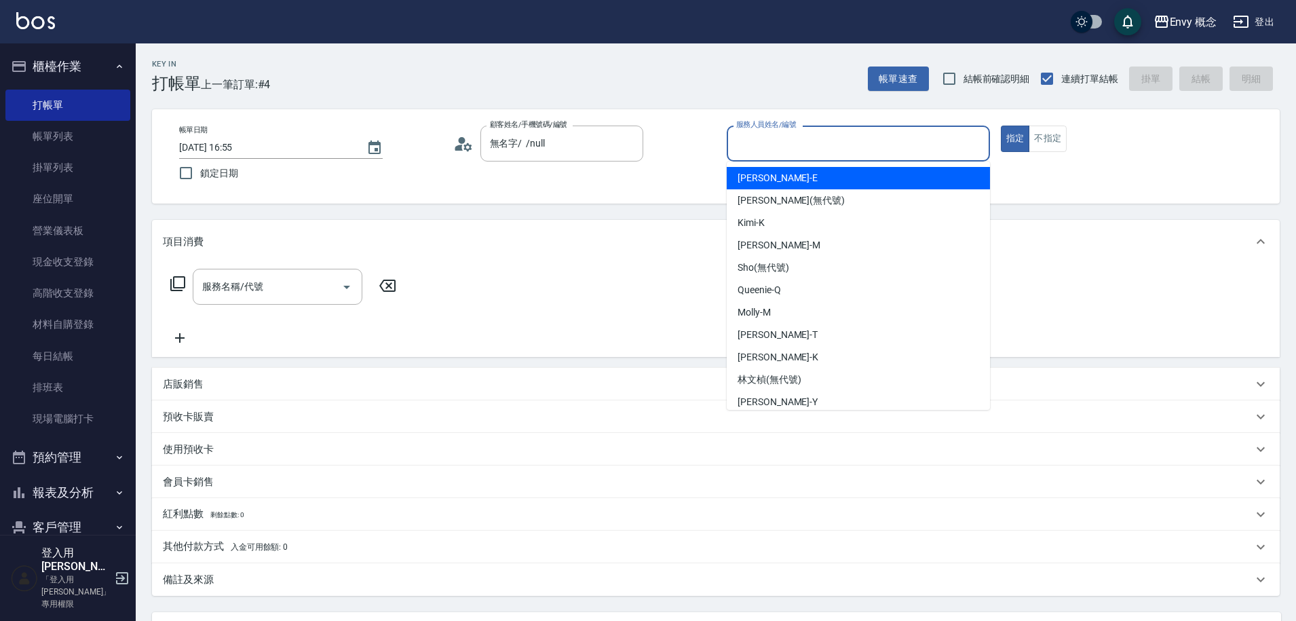
click at [806, 149] on input "服務人員姓名/編號" at bounding box center [858, 144] width 251 height 24
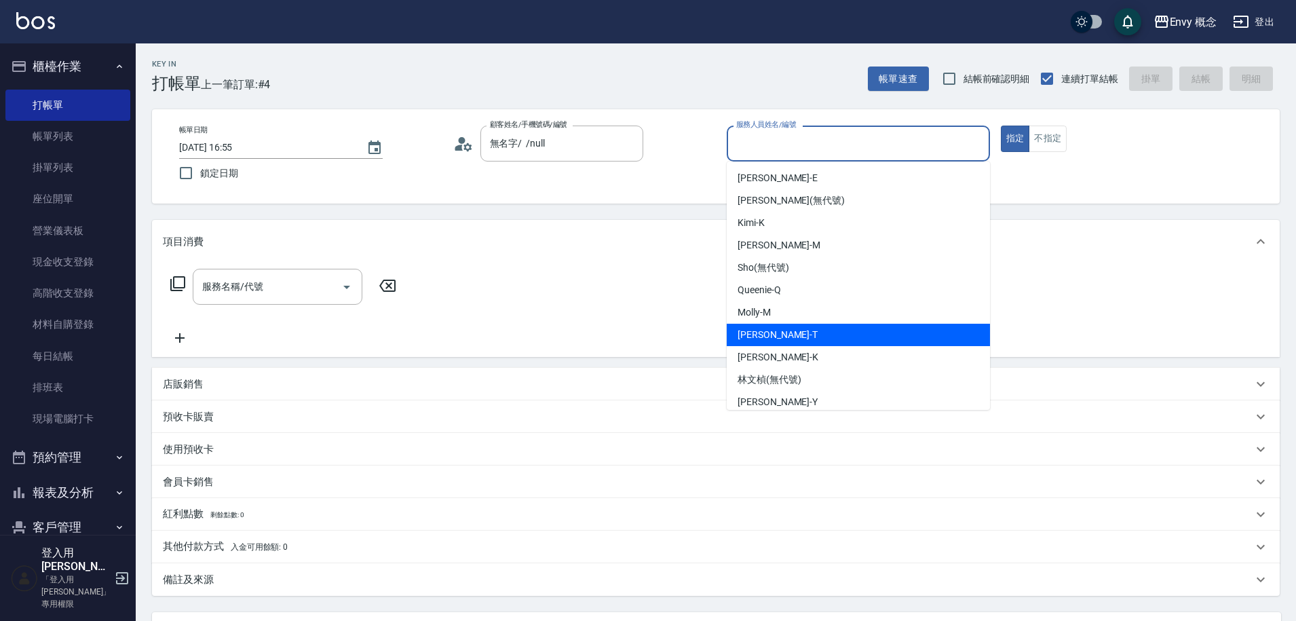
click at [824, 328] on div "[PERSON_NAME]" at bounding box center [857, 335] width 263 height 22
type input "[PERSON_NAME]"
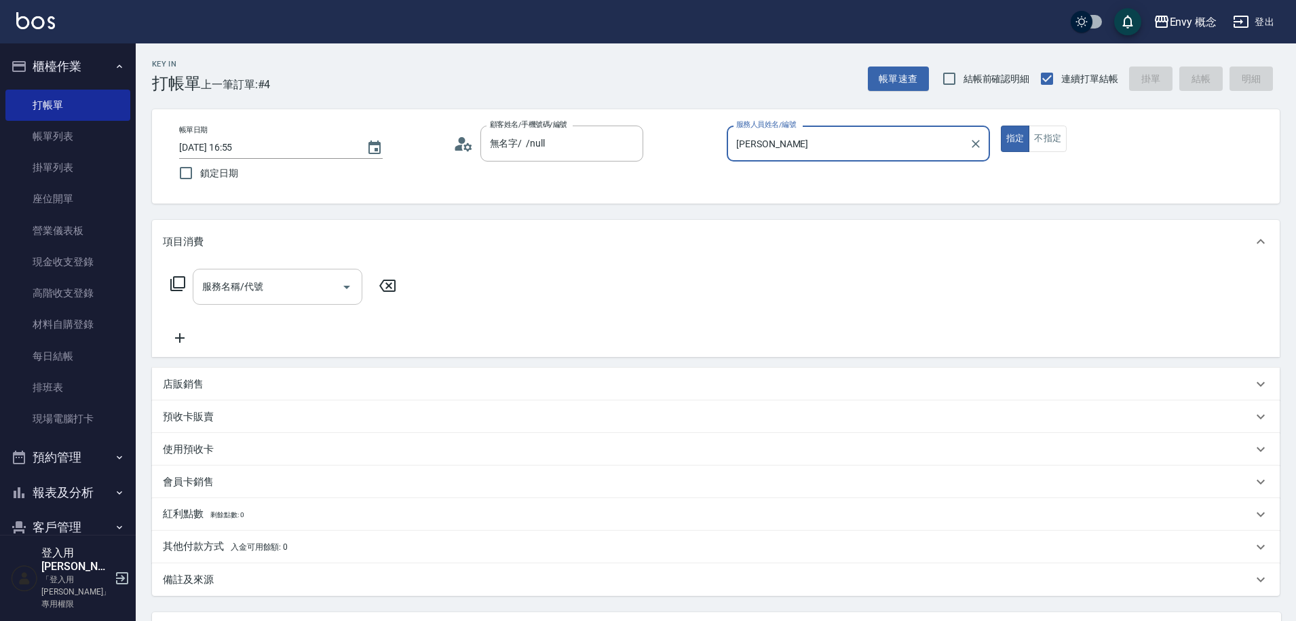
click at [252, 288] on div "服務名稱/代號 服務名稱/代號" at bounding box center [278, 287] width 170 height 36
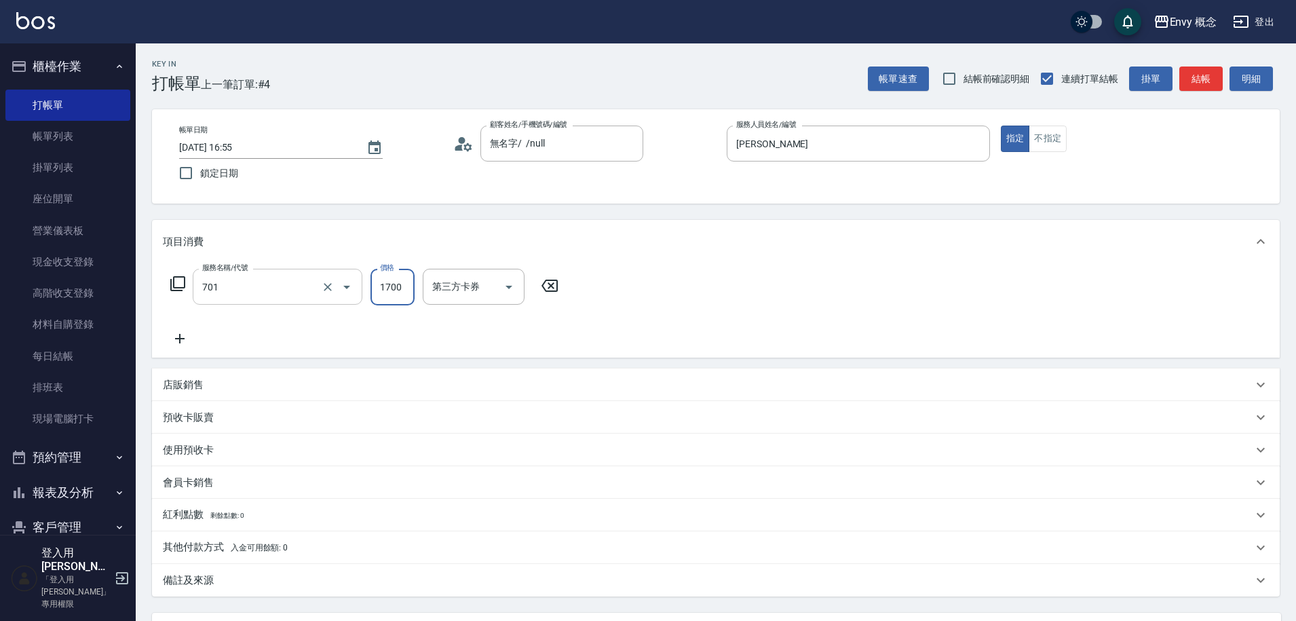
type input "701 染髮(701)"
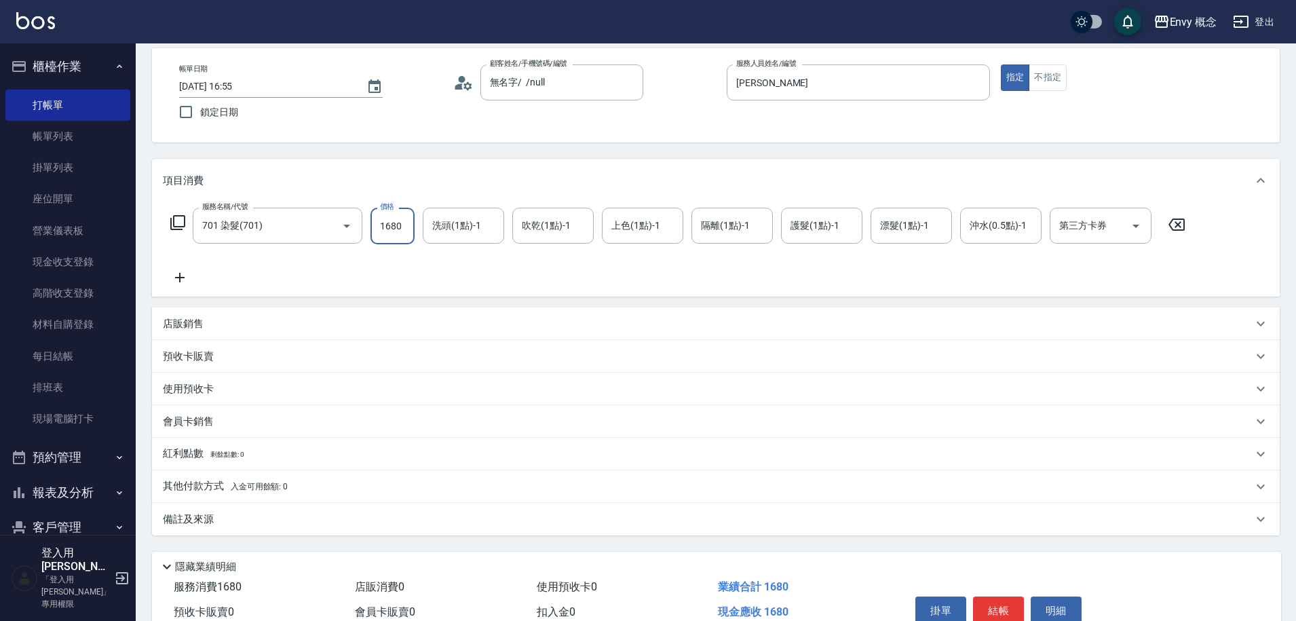
scroll to position [119, 0]
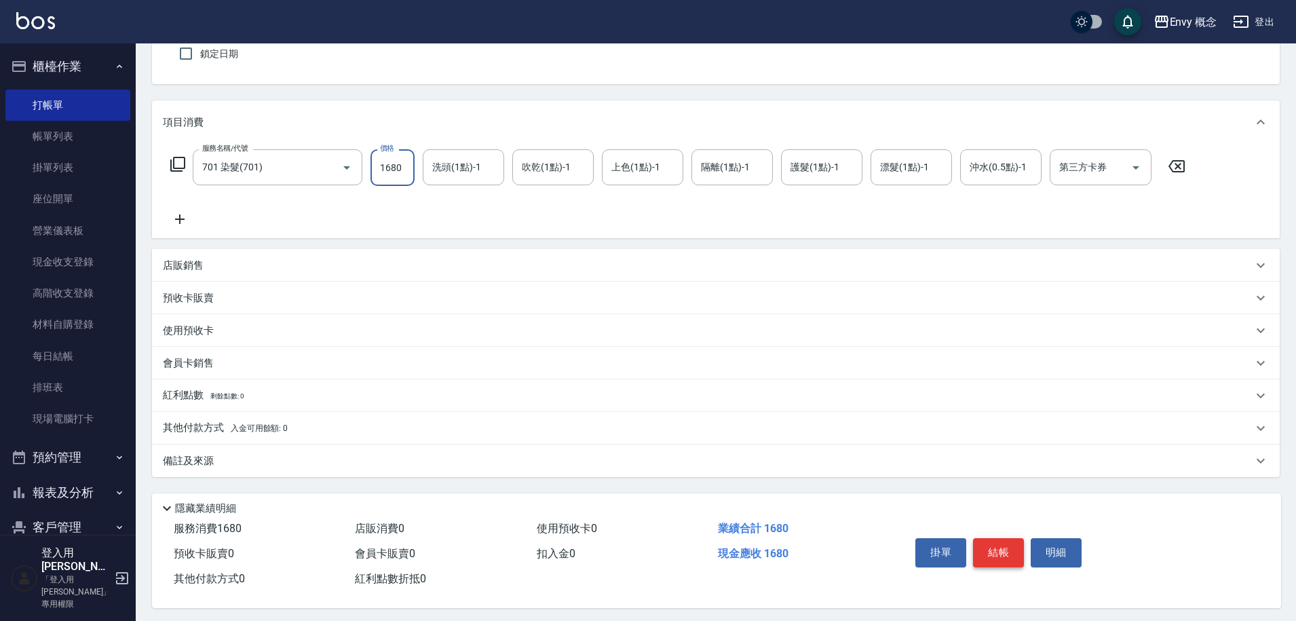
type input "1680"
drag, startPoint x: 988, startPoint y: 541, endPoint x: 960, endPoint y: 539, distance: 27.9
click at [988, 541] on button "結帳" at bounding box center [998, 552] width 51 height 28
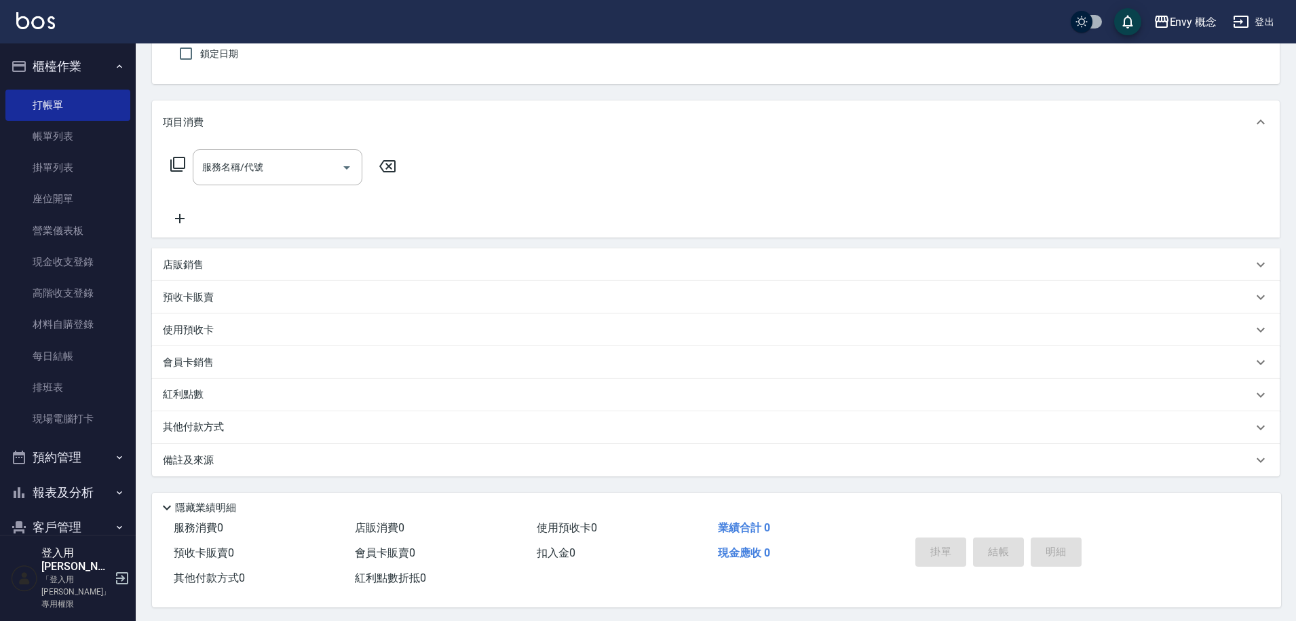
scroll to position [0, 0]
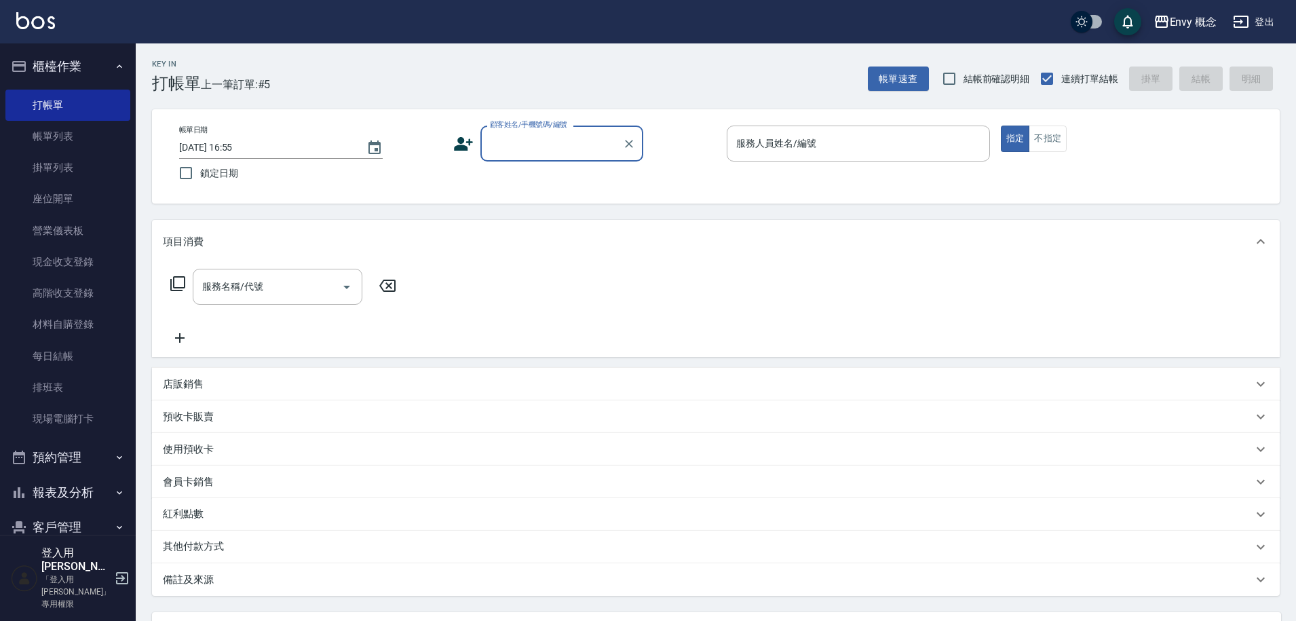
click at [583, 150] on input "顧客姓名/手機號碼/編號" at bounding box center [551, 144] width 130 height 24
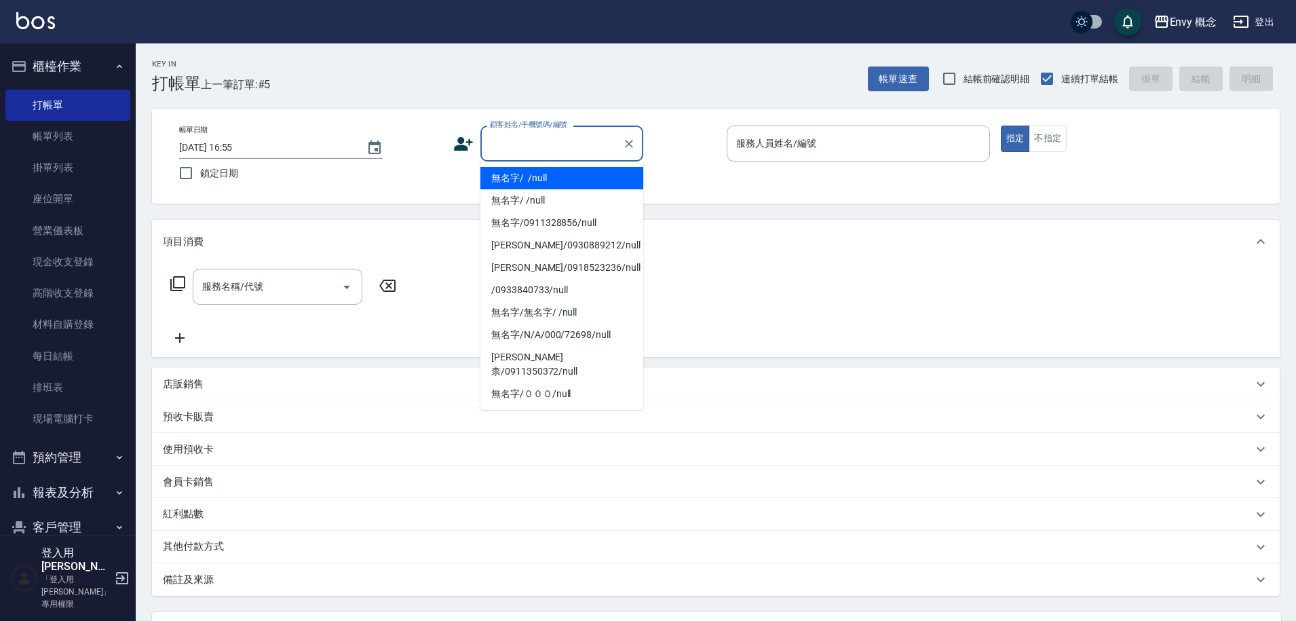
click at [587, 184] on li "無名字/ /null" at bounding box center [561, 178] width 163 height 22
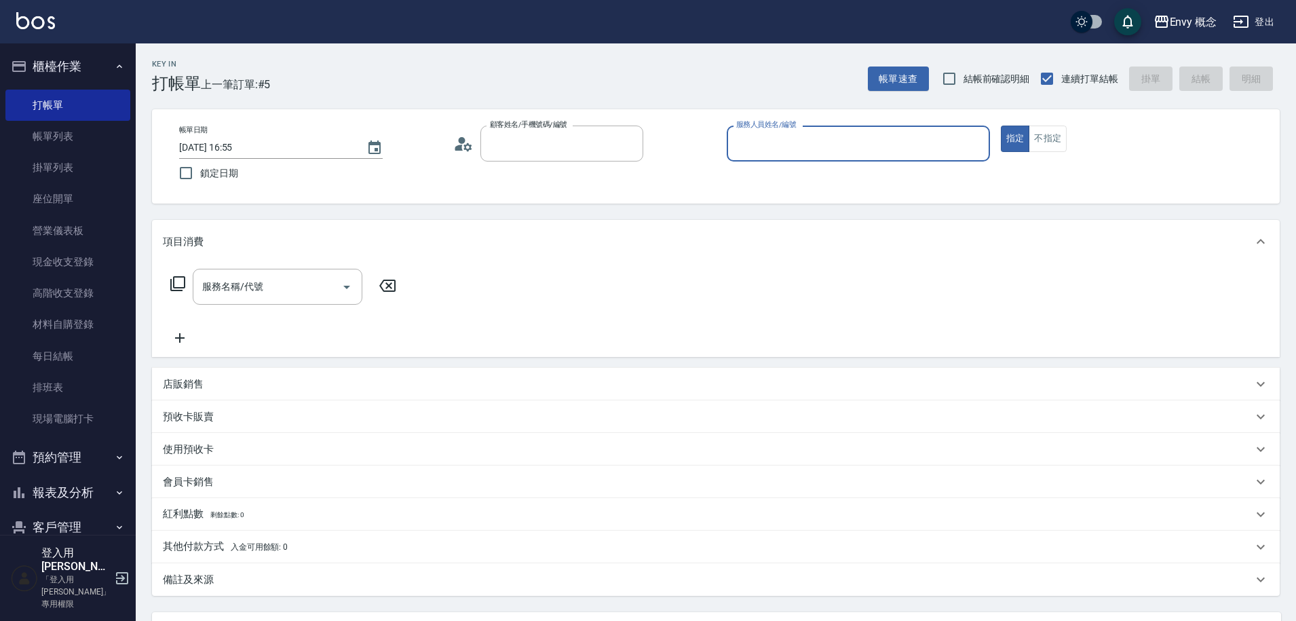
type input "無名字/ /null"
click at [779, 132] on input "服務人員姓名/編號" at bounding box center [858, 144] width 251 height 24
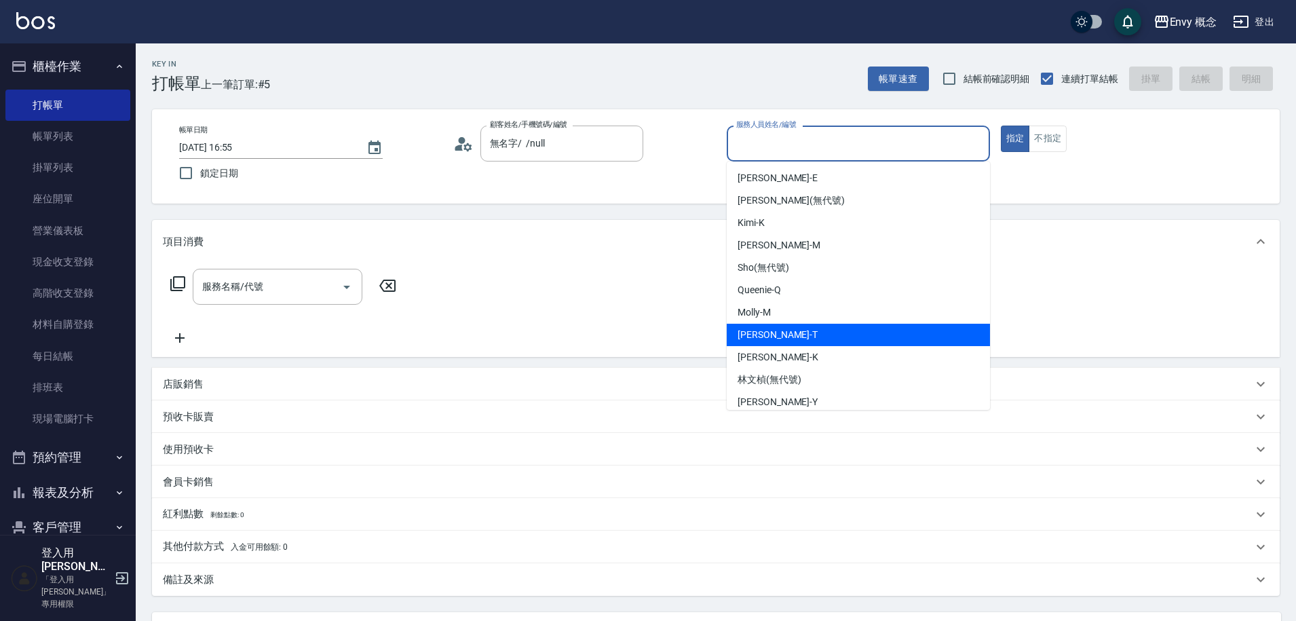
click at [878, 328] on div "[PERSON_NAME]" at bounding box center [857, 335] width 263 height 22
type input "[PERSON_NAME]"
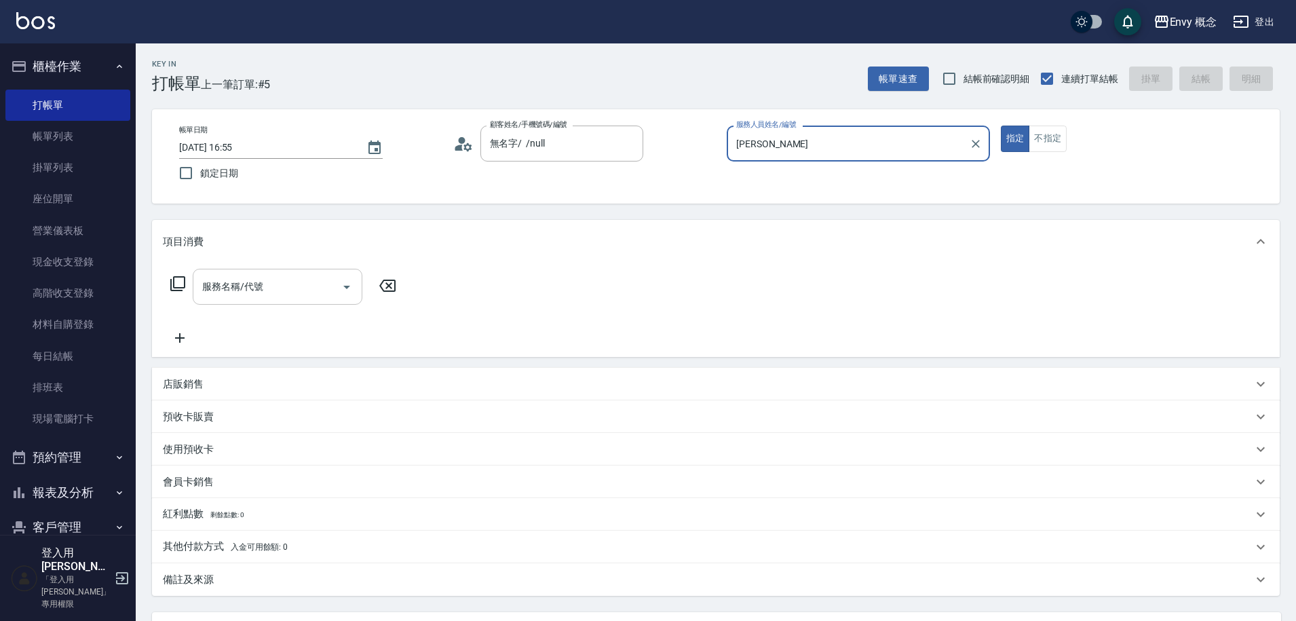
click at [248, 296] on input "服務名稱/代號" at bounding box center [267, 287] width 137 height 24
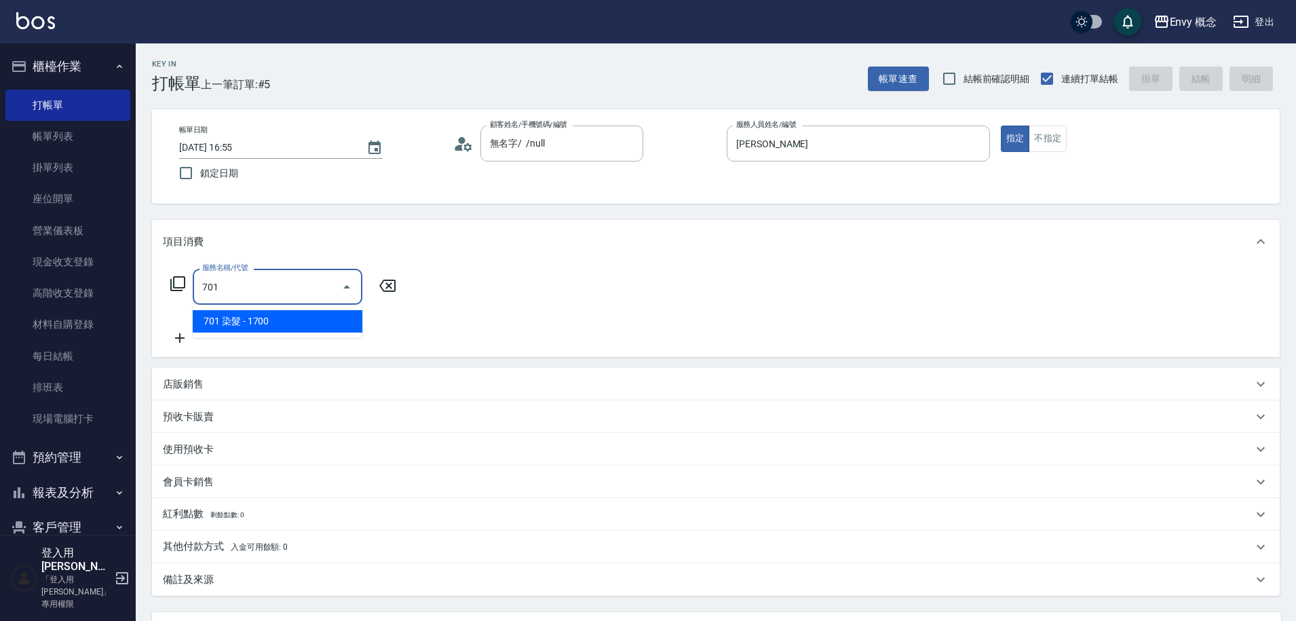
type input "701 染髮(701)"
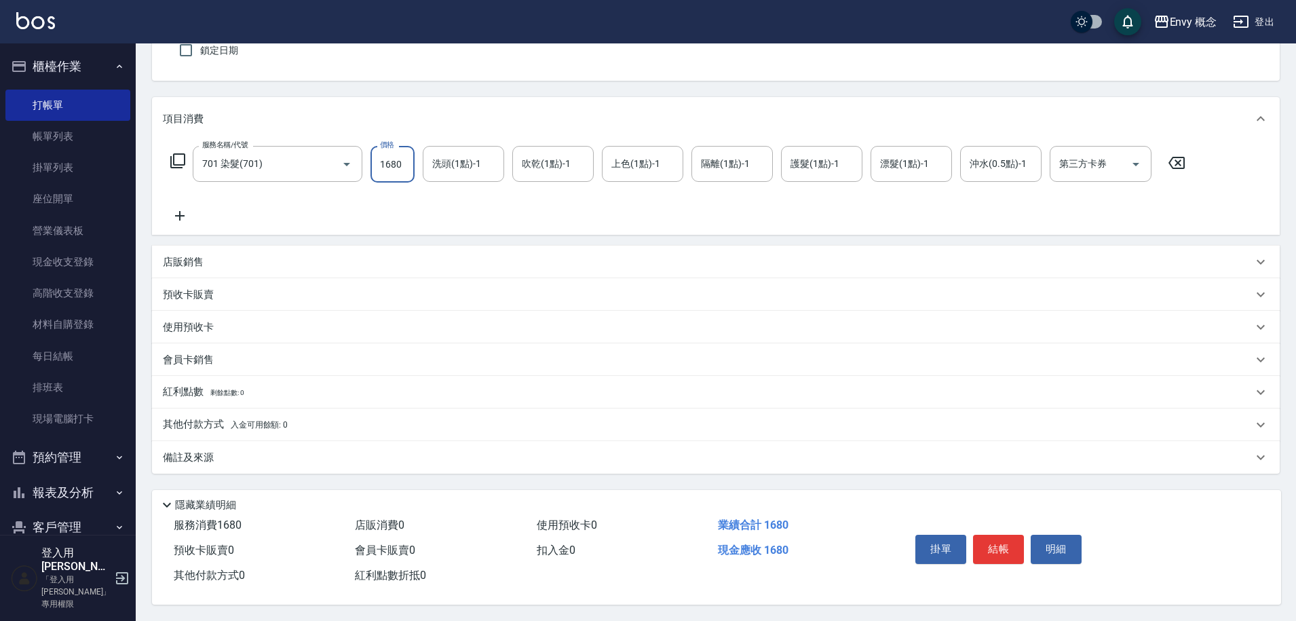
scroll to position [129, 0]
type input "1680"
click at [1003, 538] on button "結帳" at bounding box center [998, 548] width 51 height 28
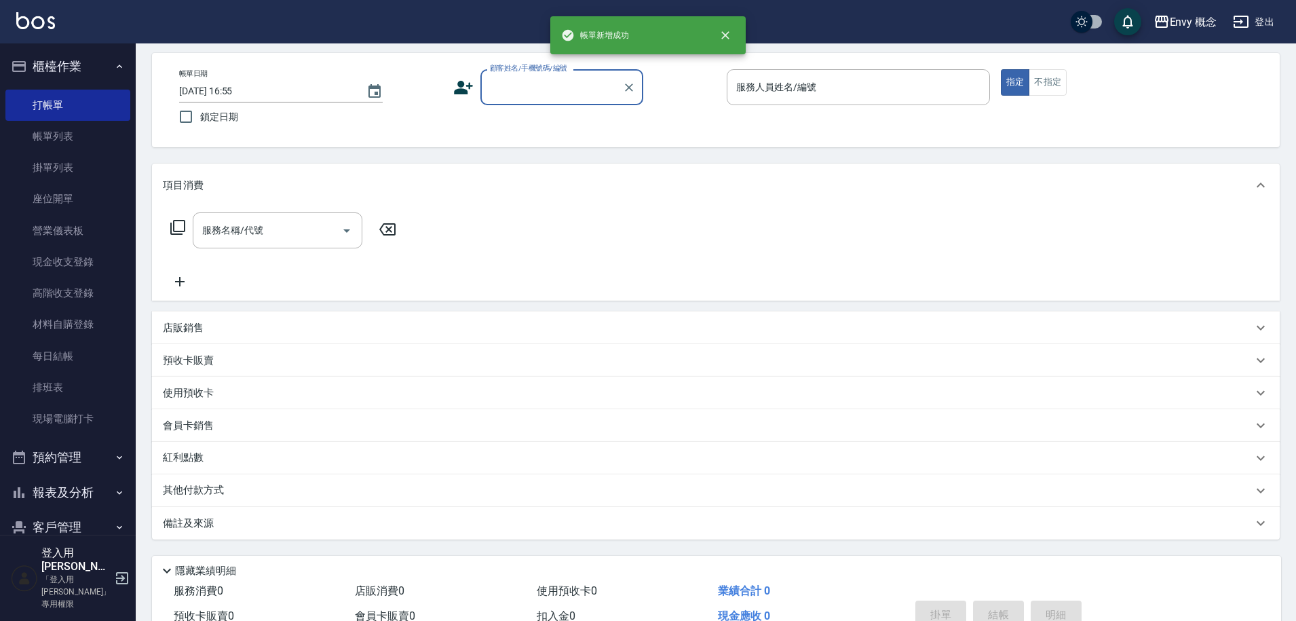
scroll to position [0, 0]
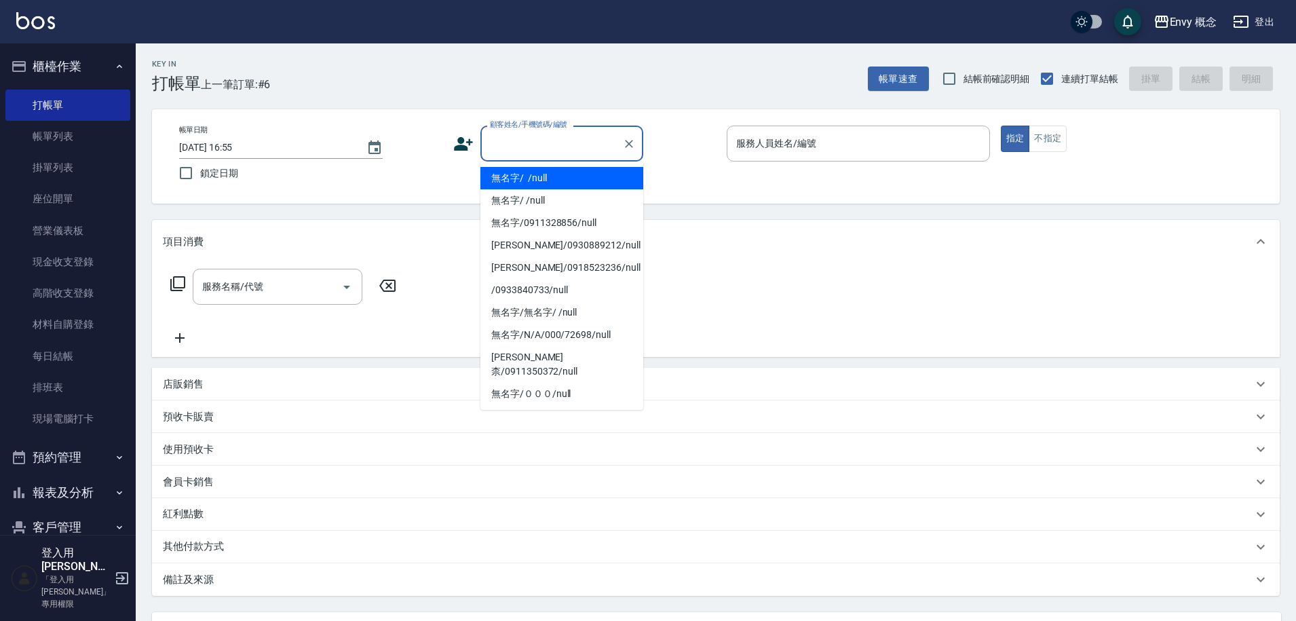
click at [526, 144] on input "顧客姓名/手機號碼/編號" at bounding box center [551, 144] width 130 height 24
click at [524, 182] on li "無名字/ /null" at bounding box center [561, 178] width 163 height 22
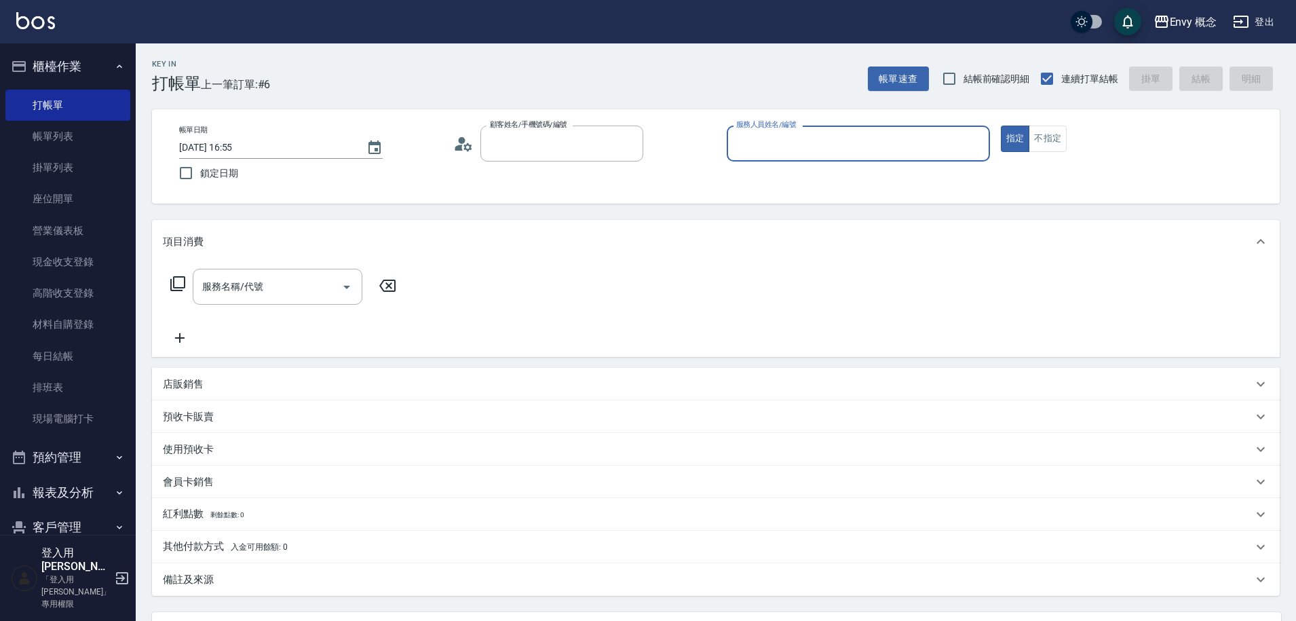
type input "無名字/ /null"
click at [868, 144] on input "服務人員姓名/編號" at bounding box center [858, 144] width 251 height 24
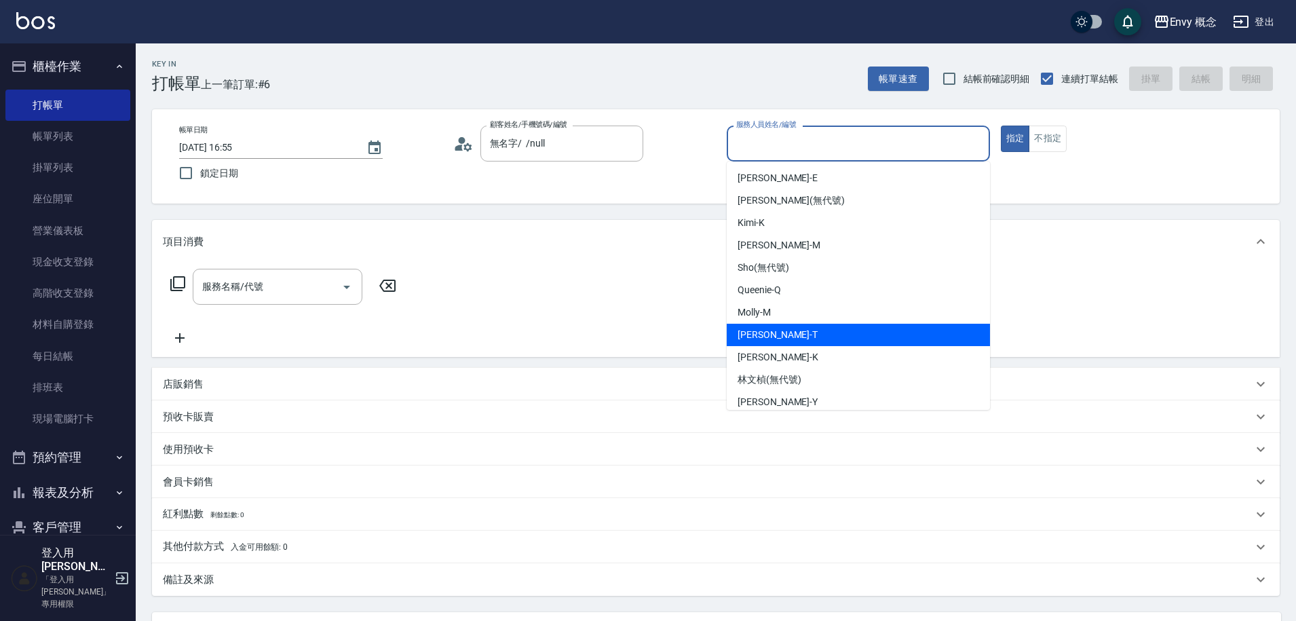
click at [851, 340] on div "[PERSON_NAME]" at bounding box center [857, 335] width 263 height 22
type input "[PERSON_NAME]"
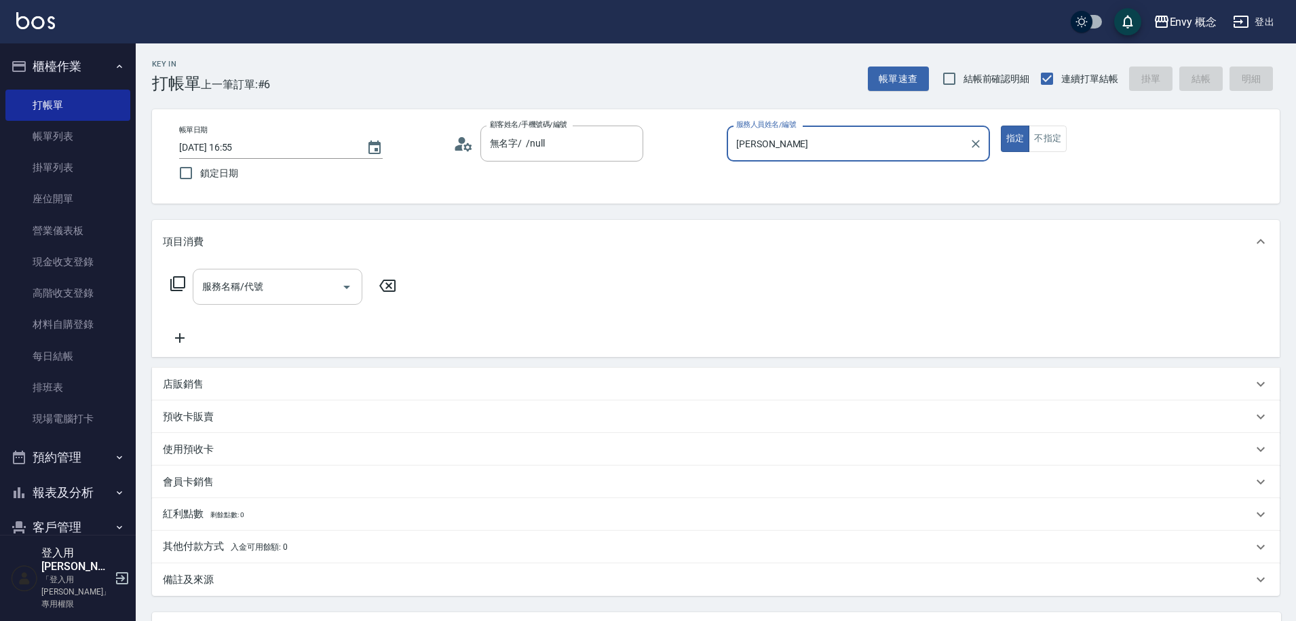
click at [284, 282] on input "服務名稱/代號" at bounding box center [267, 287] width 137 height 24
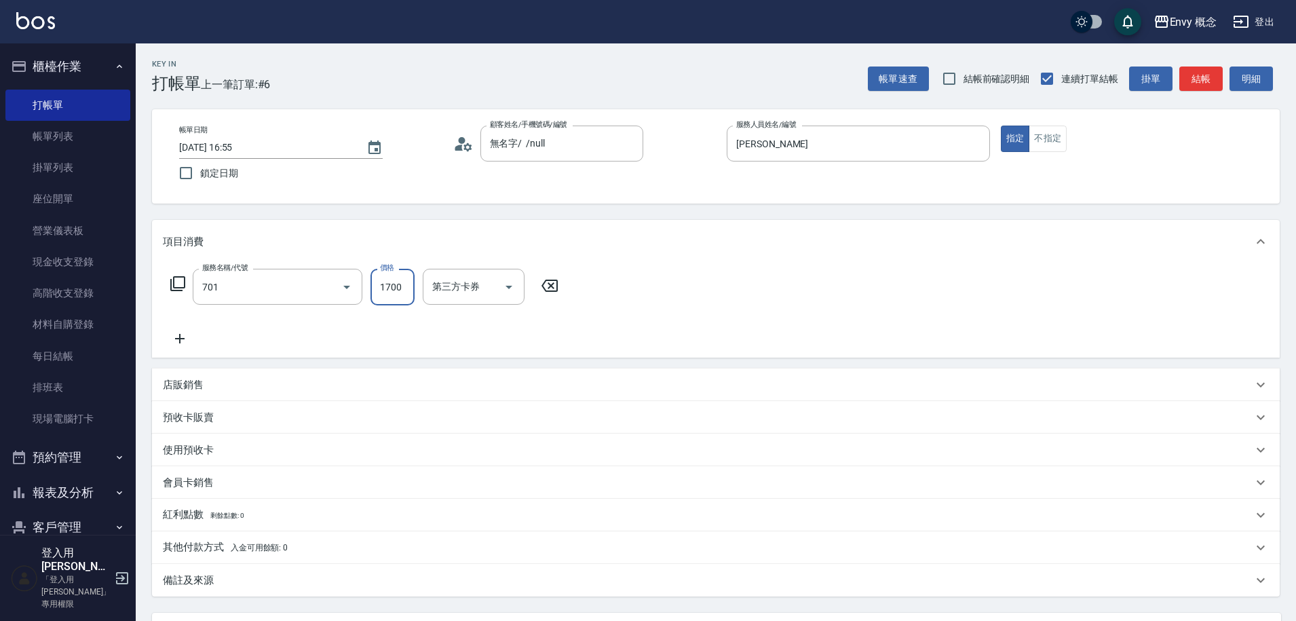
type input "701 染髮(701)"
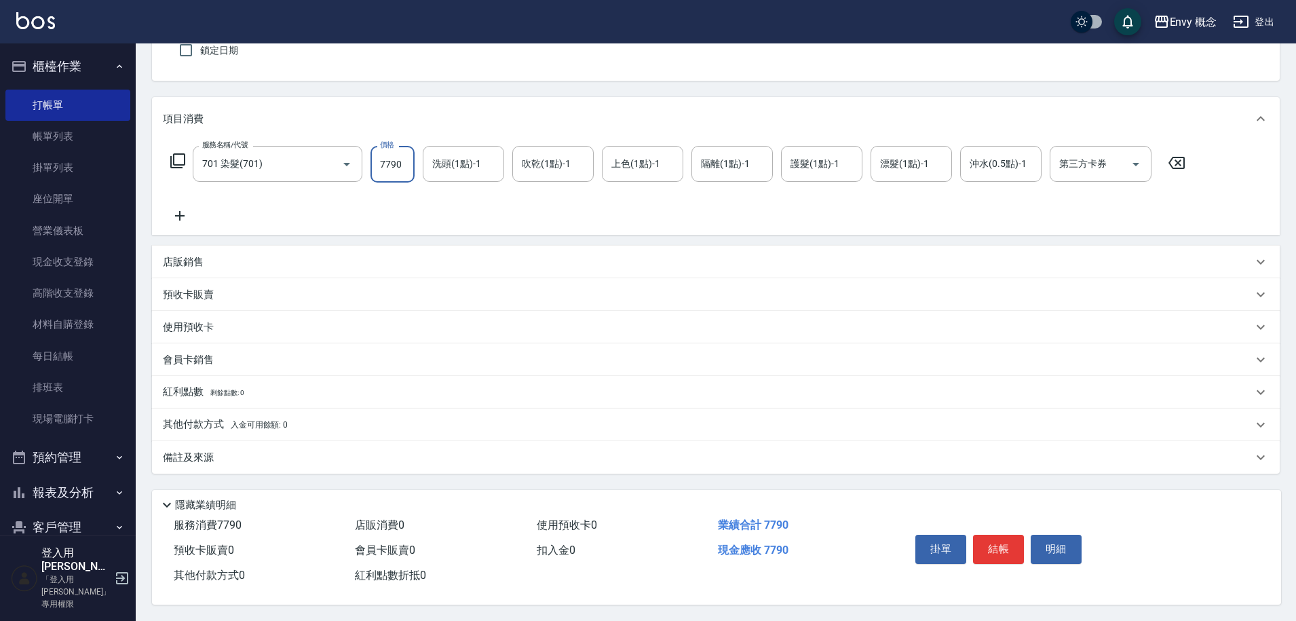
scroll to position [129, 0]
type input "7790"
click at [1009, 539] on button "結帳" at bounding box center [998, 548] width 51 height 28
type input "[DATE] 16:56"
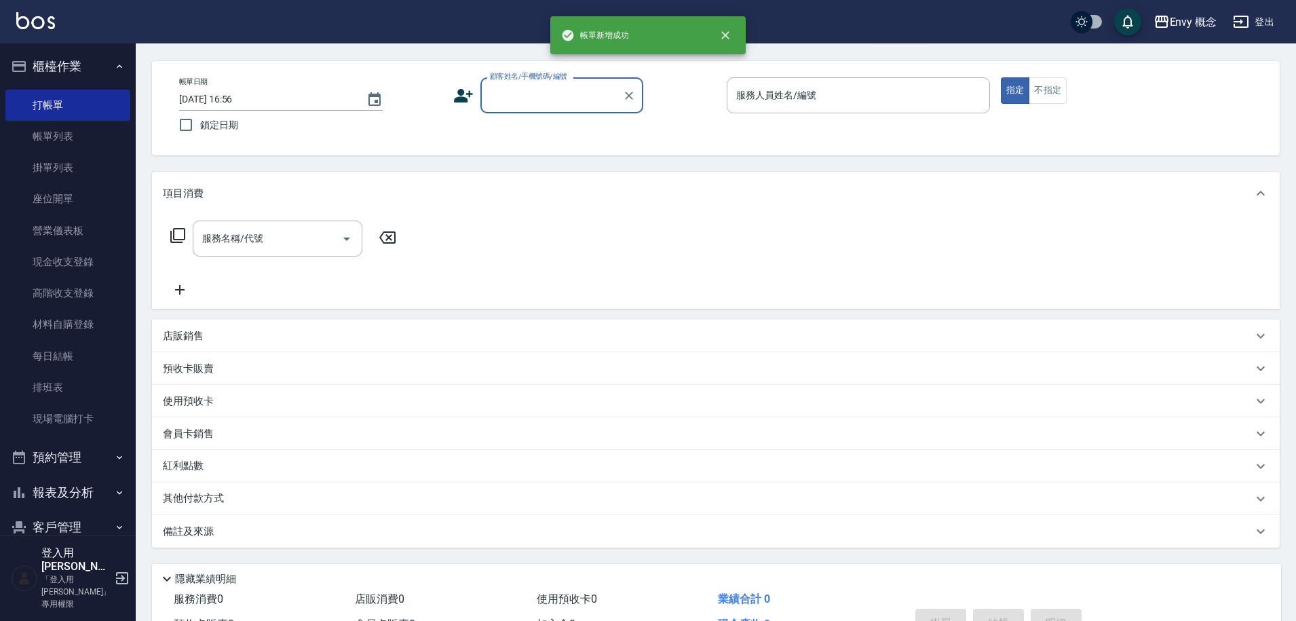
scroll to position [0, 0]
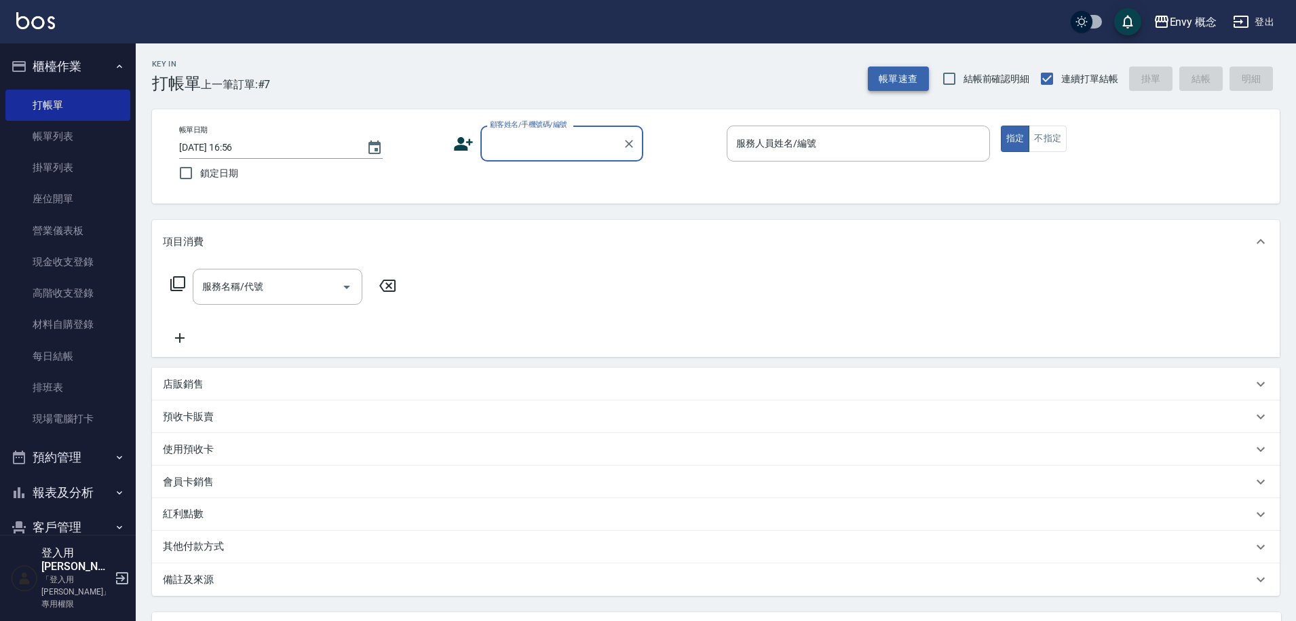
click at [904, 79] on button "帳單速查" at bounding box center [898, 78] width 61 height 25
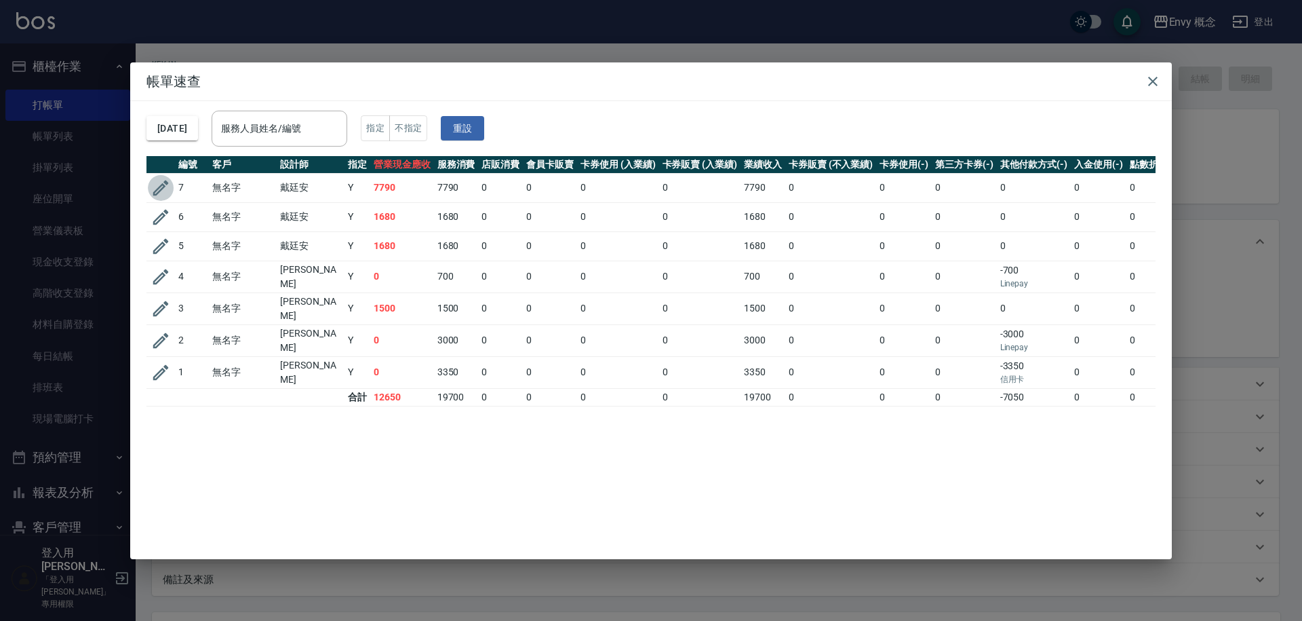
click at [159, 181] on icon "button" at bounding box center [161, 188] width 20 height 20
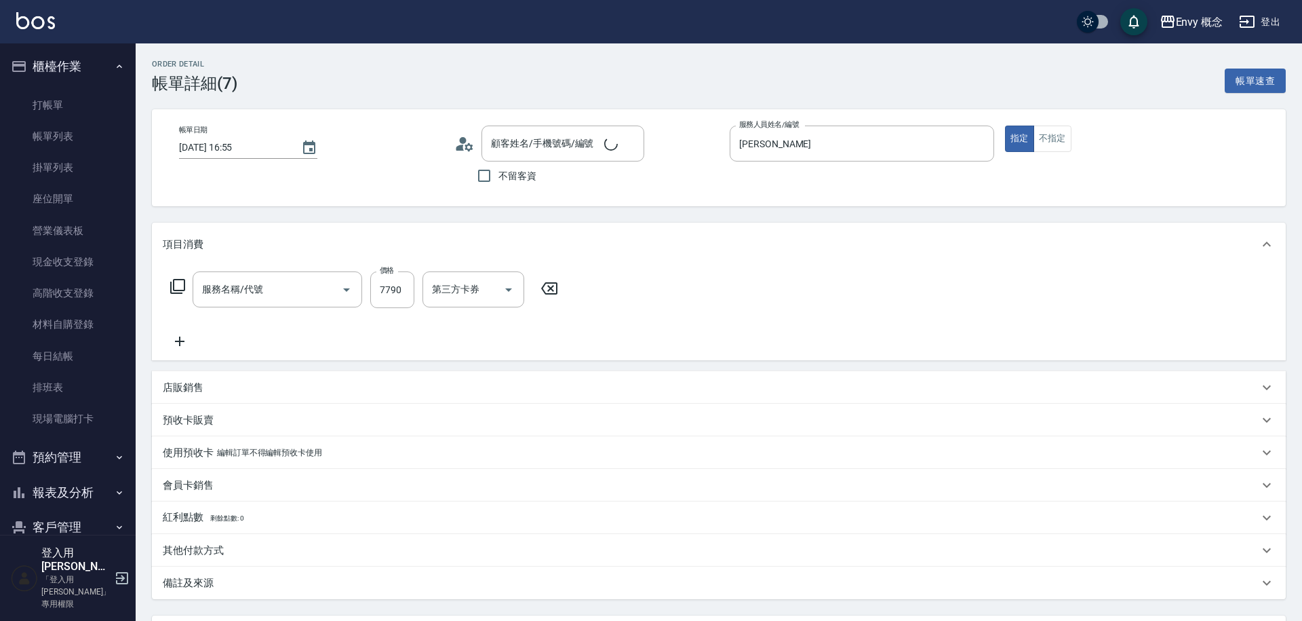
type input "[DATE] 16:55"
type input "[PERSON_NAME]"
click at [390, 290] on input "7790" at bounding box center [392, 289] width 44 height 37
type input "無名字/ /null"
type input "701 染髮(701)"
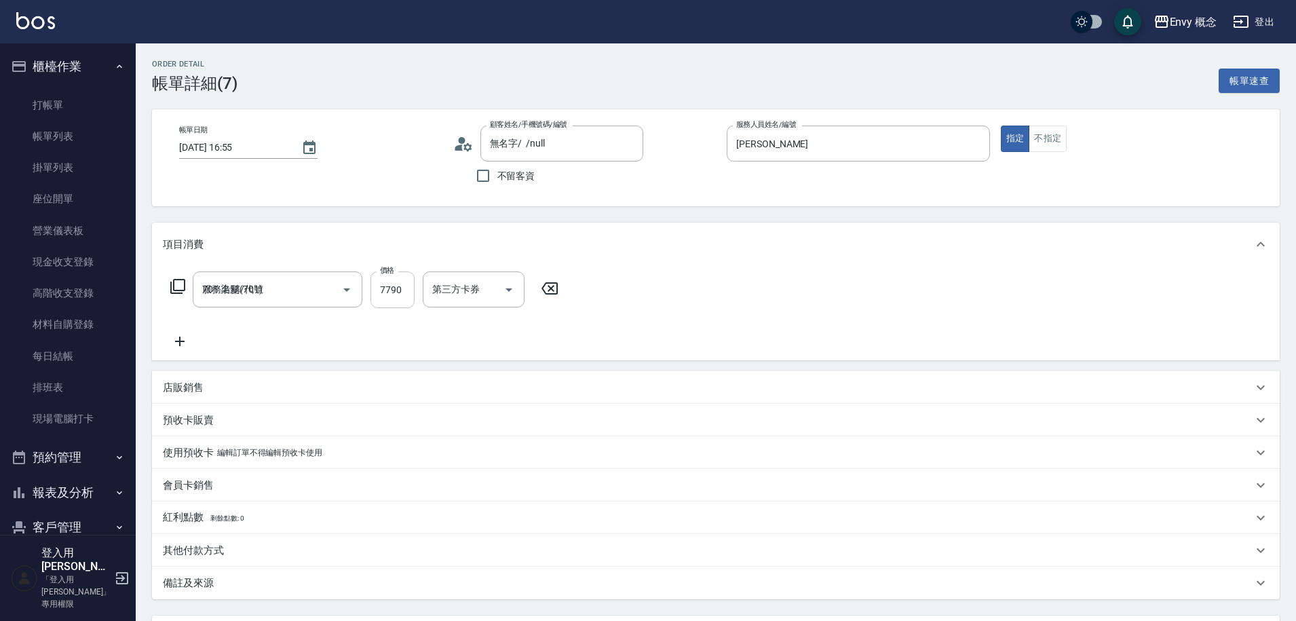
click at [391, 290] on input "7790" at bounding box center [392, 289] width 44 height 37
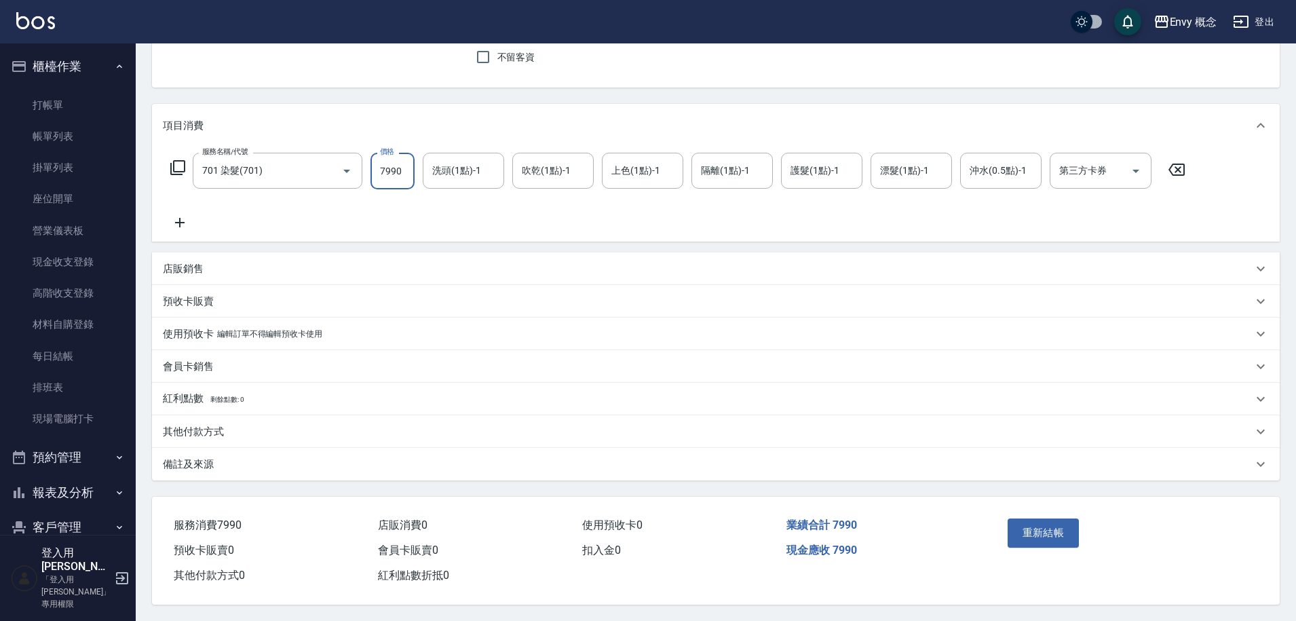
scroll to position [125, 0]
type input "7990"
click at [1061, 531] on button "重新結帳" at bounding box center [1043, 532] width 72 height 28
